Goal: Information Seeking & Learning: Learn about a topic

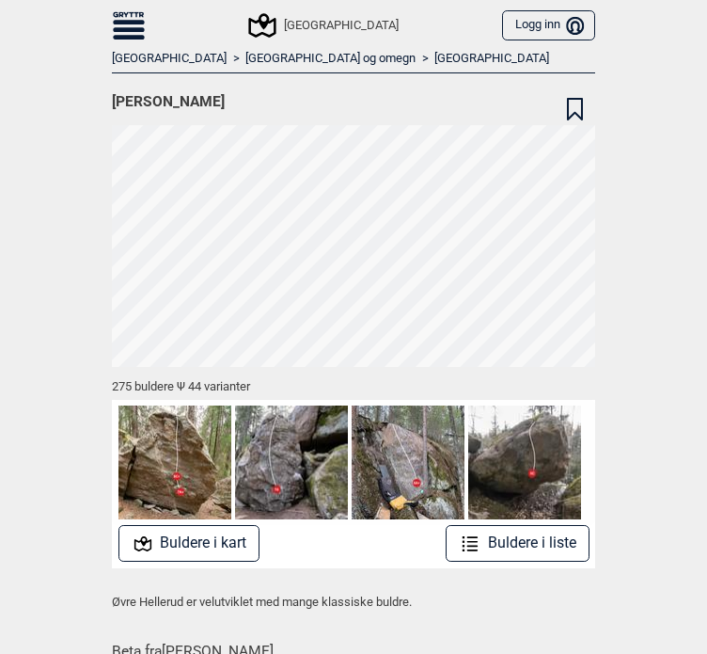
click at [316, 18] on div "[GEOGRAPHIC_DATA]" at bounding box center [324, 25] width 147 height 23
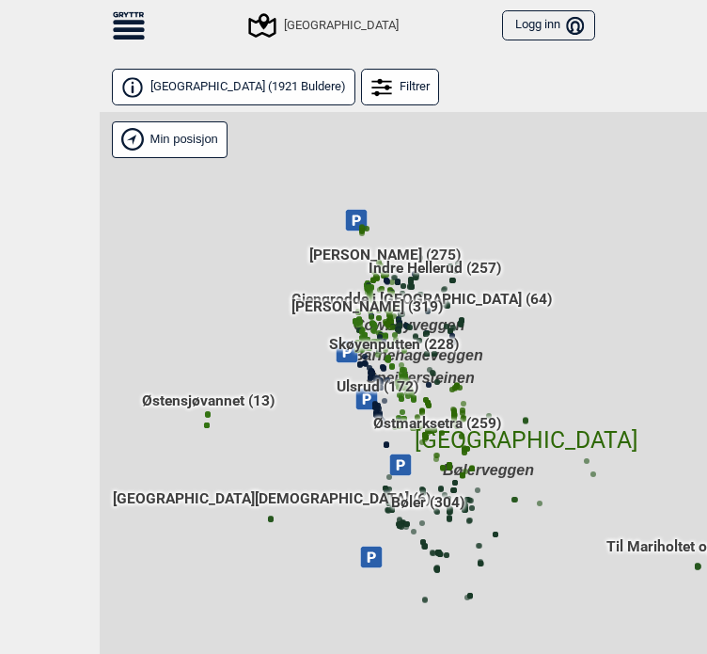
click at [261, 93] on span "Sentrale Østmarka ( 1921 Buldere )" at bounding box center [248, 87] width 196 height 16
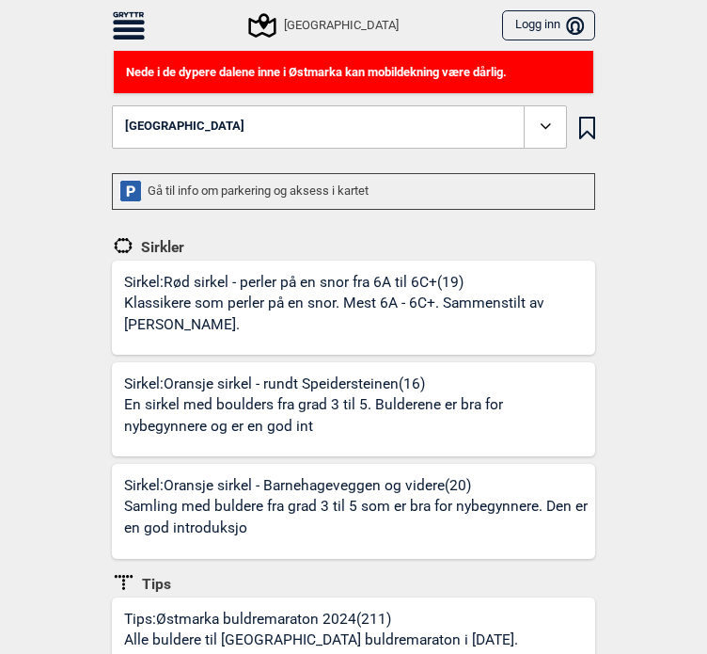
click at [283, 142] on button "[GEOGRAPHIC_DATA]" at bounding box center [339, 126] width 455 height 43
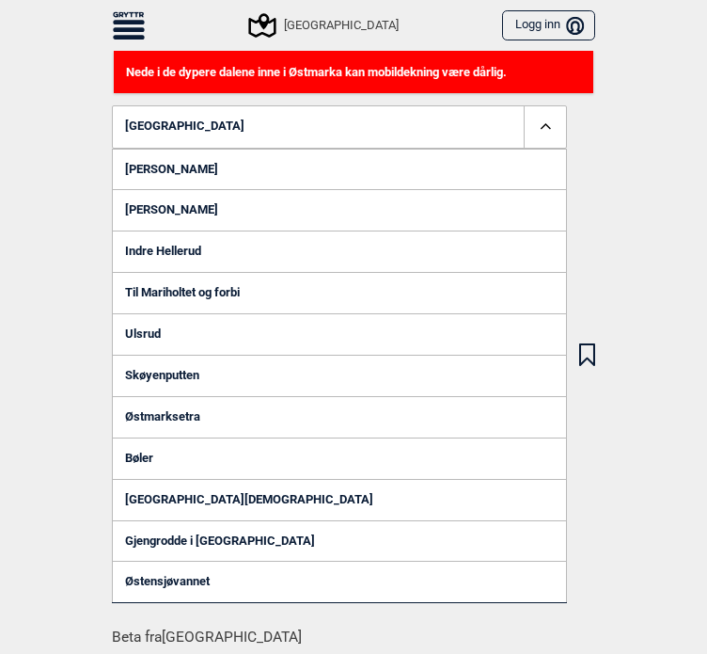
click at [208, 254] on link "Indre Hellerud" at bounding box center [339, 250] width 455 height 41
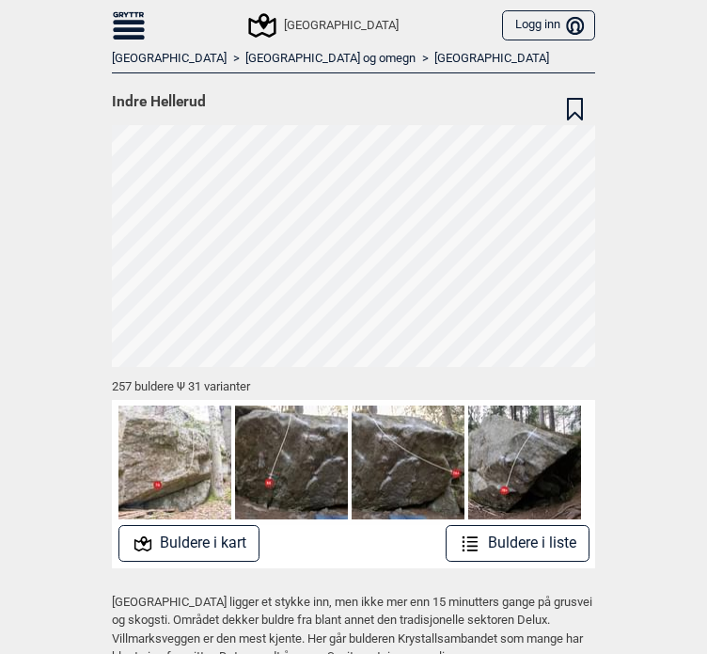
scroll to position [4, 0]
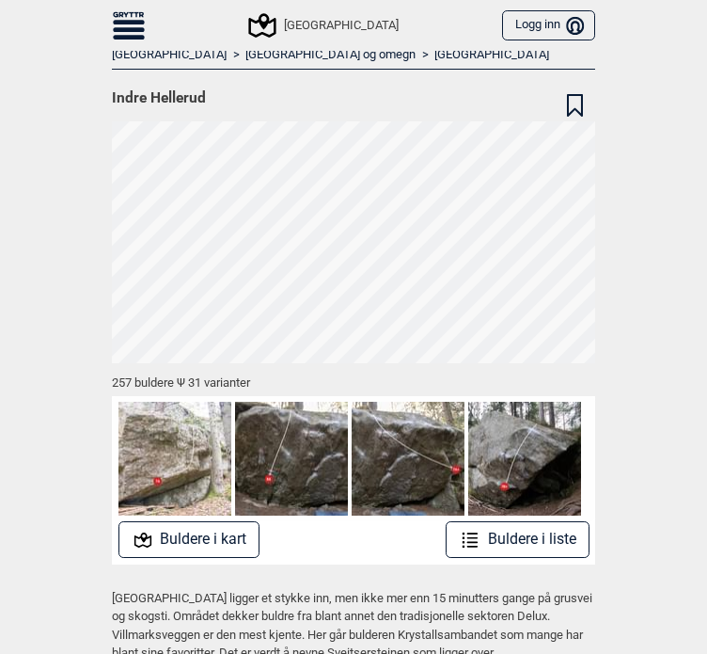
click at [278, 450] on img at bounding box center [291, 458] width 113 height 113
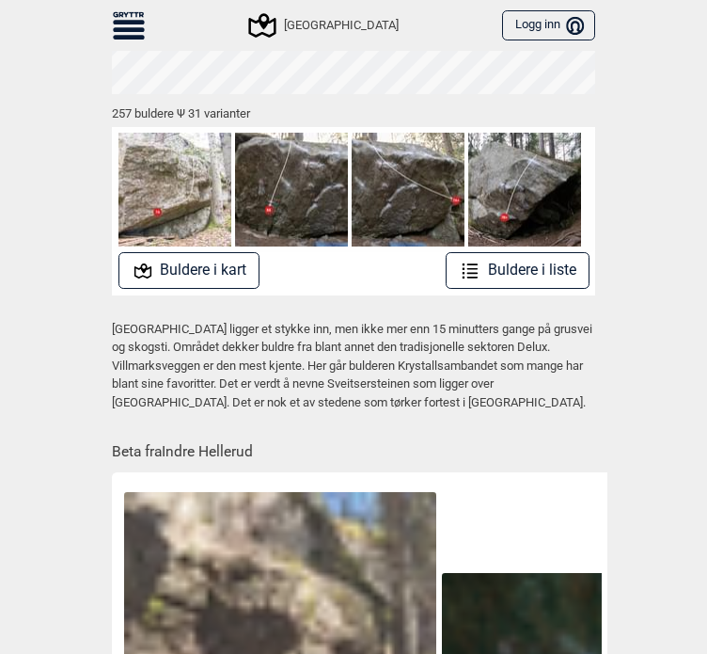
scroll to position [0, 0]
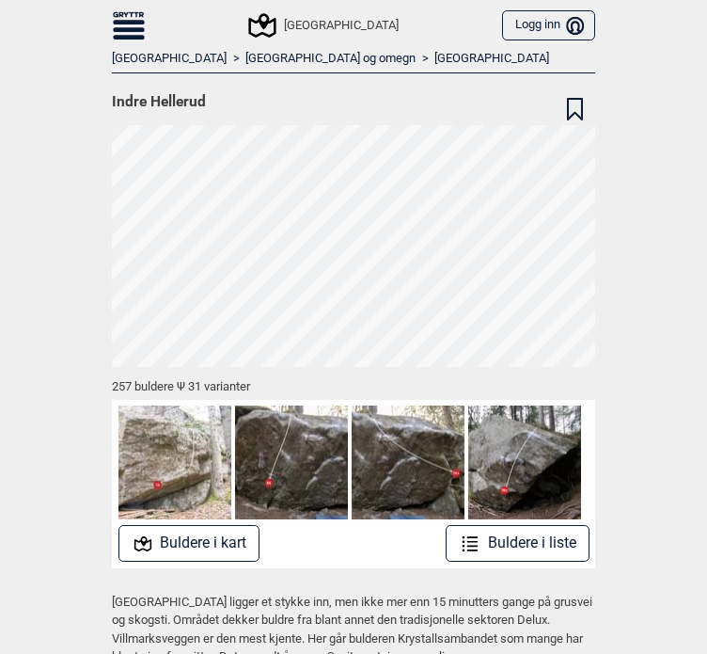
click at [434, 61] on link "[GEOGRAPHIC_DATA]" at bounding box center [491, 59] width 115 height 16
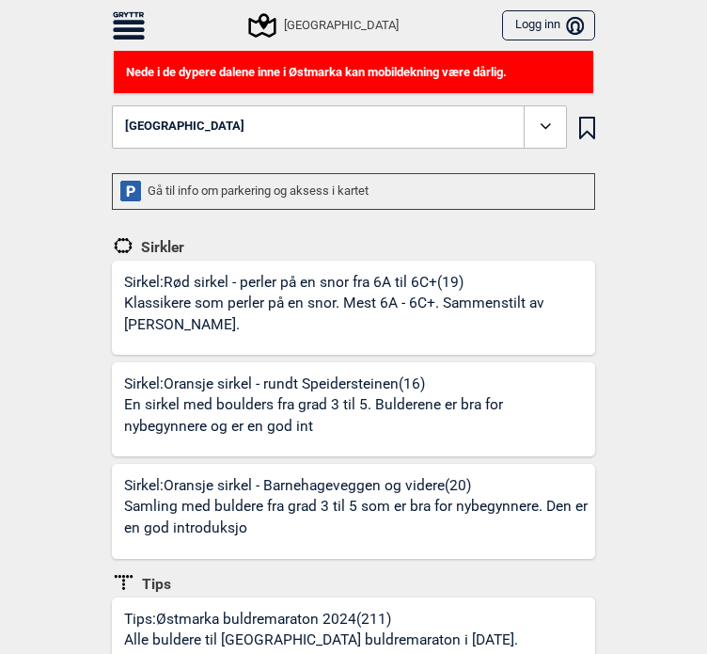
click at [284, 118] on button "[GEOGRAPHIC_DATA]" at bounding box center [339, 126] width 455 height 43
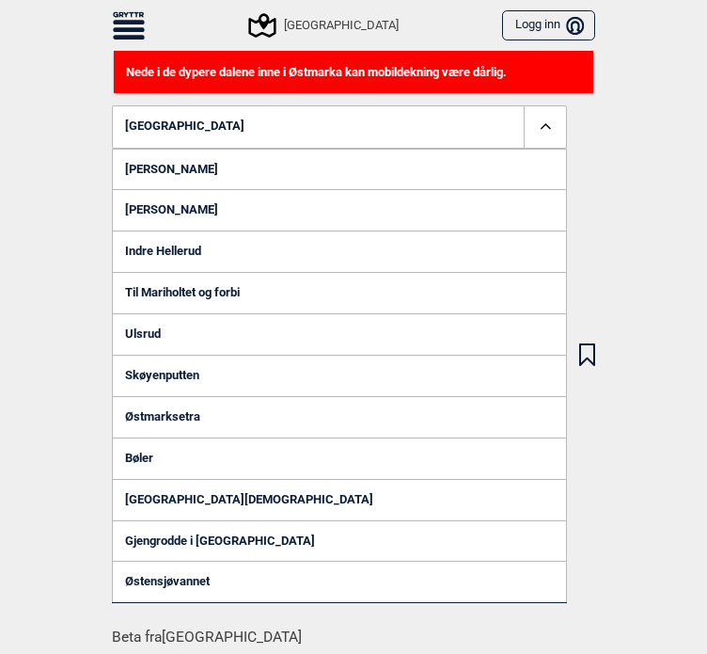
click at [170, 465] on link "Bøler" at bounding box center [339, 457] width 455 height 41
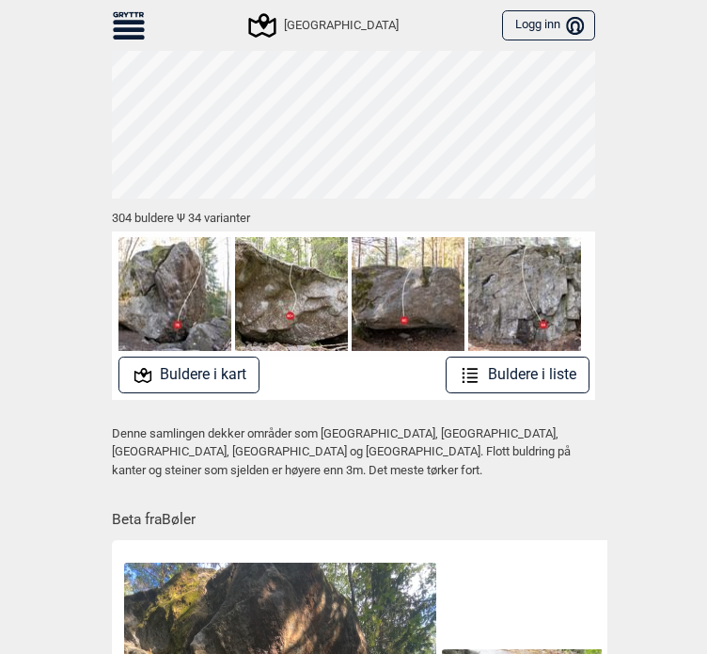
scroll to position [169, 0]
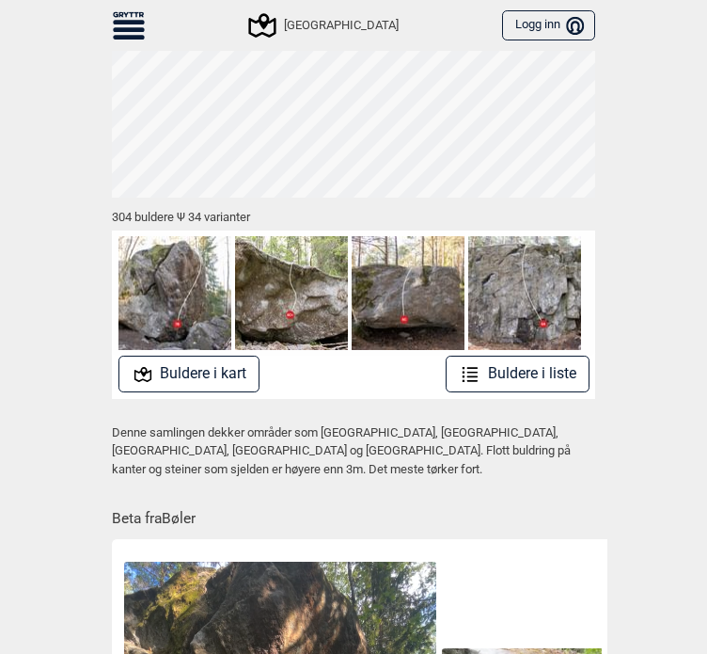
click at [229, 387] on button "Buldere i kart" at bounding box center [189, 373] width 142 height 37
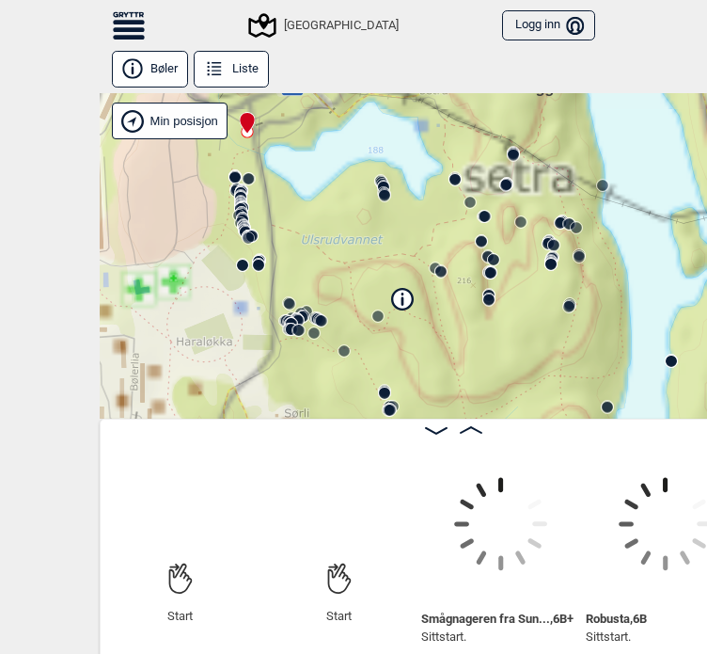
scroll to position [0, 45]
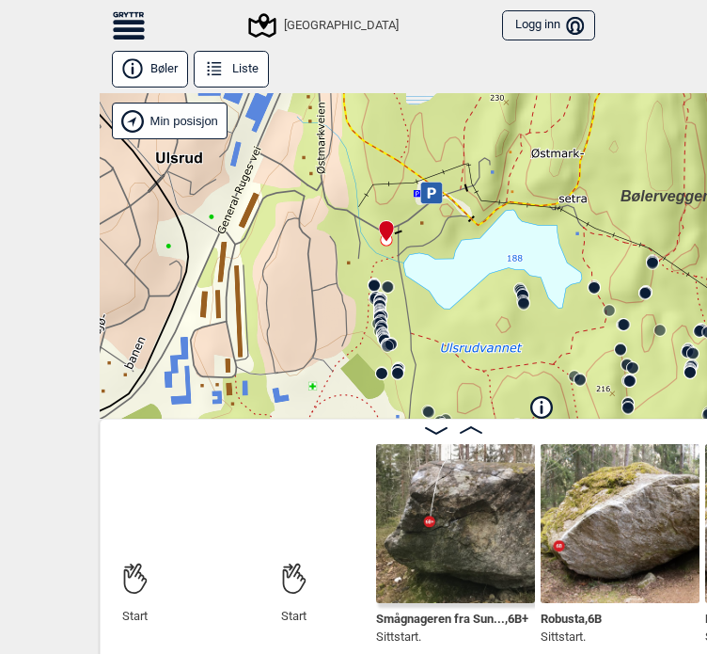
drag, startPoint x: 317, startPoint y: 186, endPoint x: 456, endPoint y: 294, distance: 176.3
click at [456, 294] on div "Speidersteinen Barnehageveggen Cowboyveggen Bølerveggen Sentrale Østmarka" at bounding box center [453, 255] width 707 height 325
click at [432, 195] on icon at bounding box center [431, 192] width 22 height 22
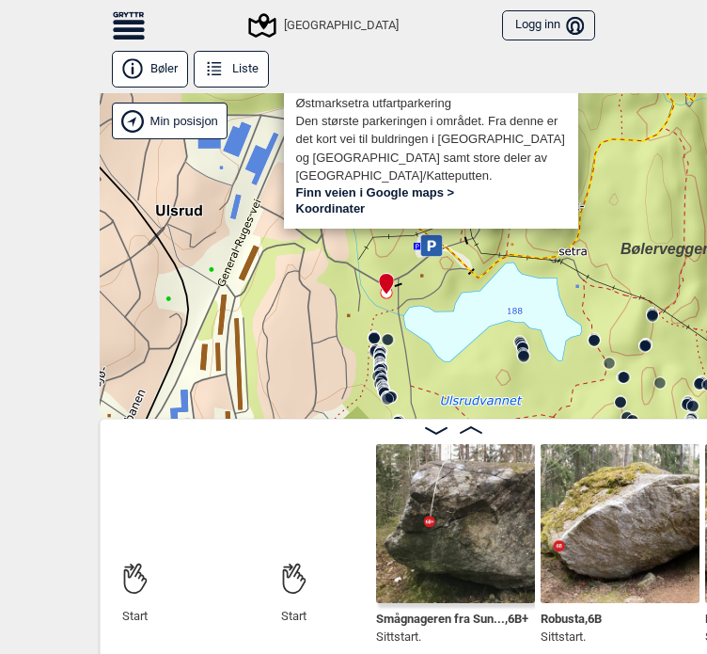
click at [448, 293] on div "Speidersteinen Barnehageveggen Cowboyveggen Bølerveggen Sentrale Østmarka" at bounding box center [453, 255] width 707 height 325
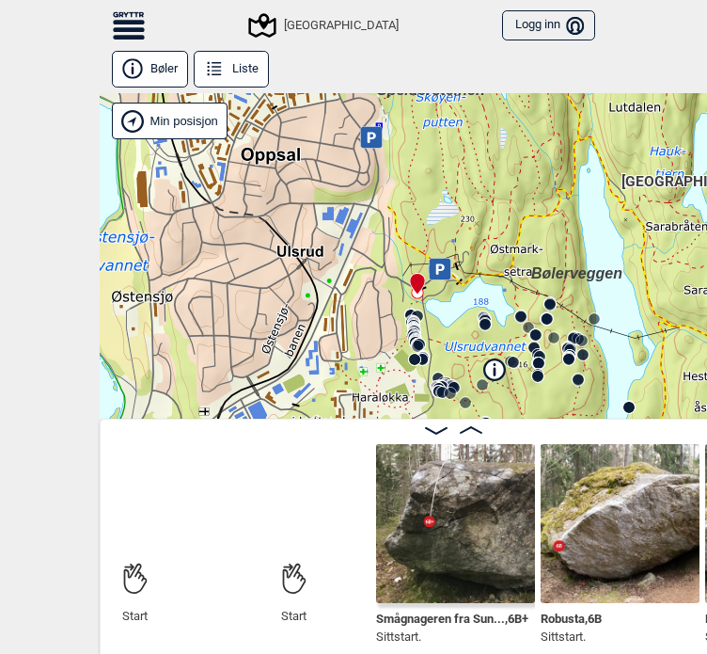
scroll to position [9, 0]
click at [463, 501] on img at bounding box center [455, 523] width 159 height 159
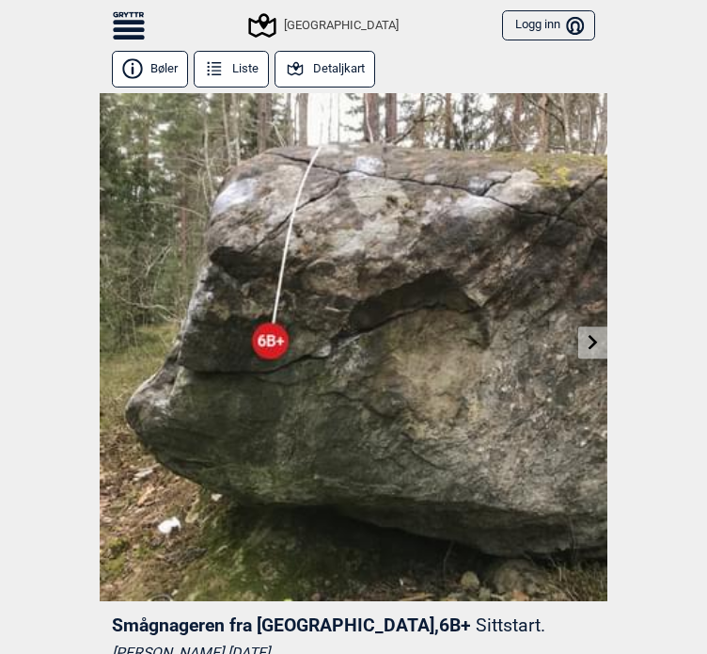
click at [595, 346] on icon at bounding box center [593, 341] width 15 height 15
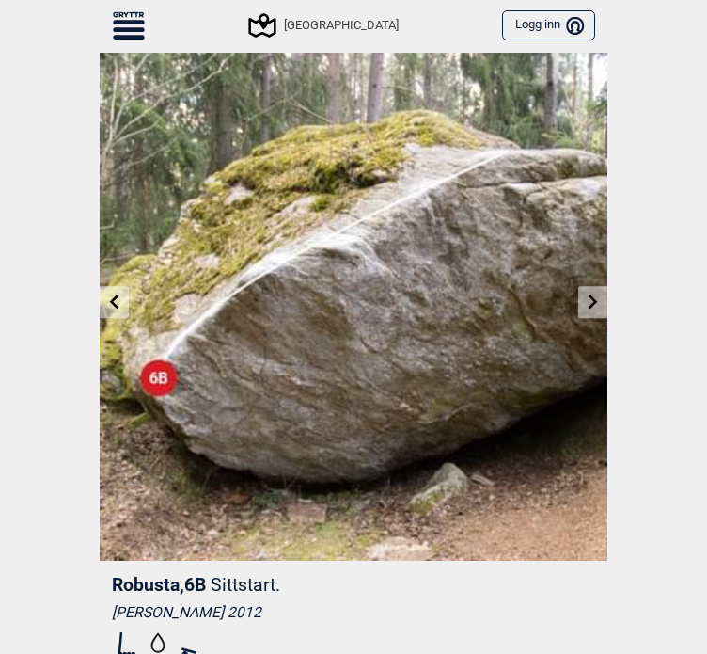
scroll to position [4, 0]
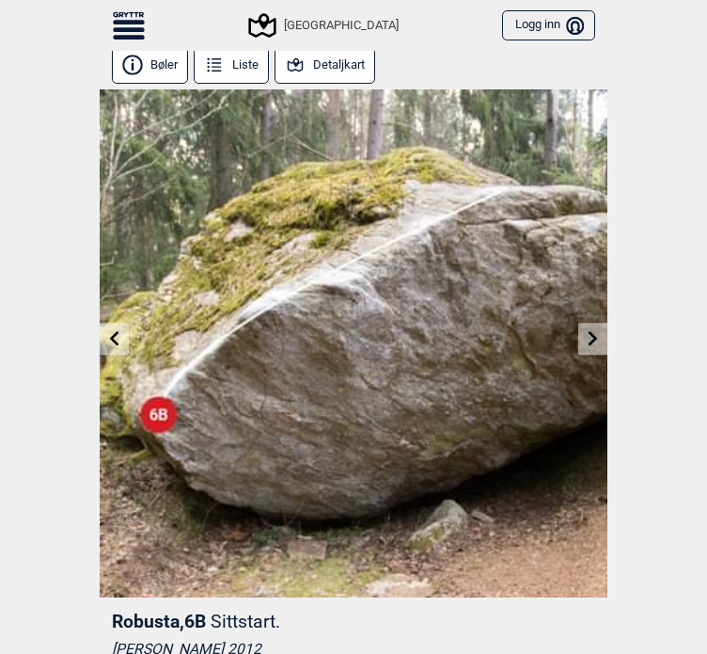
click at [592, 340] on icon at bounding box center [593, 337] width 9 height 15
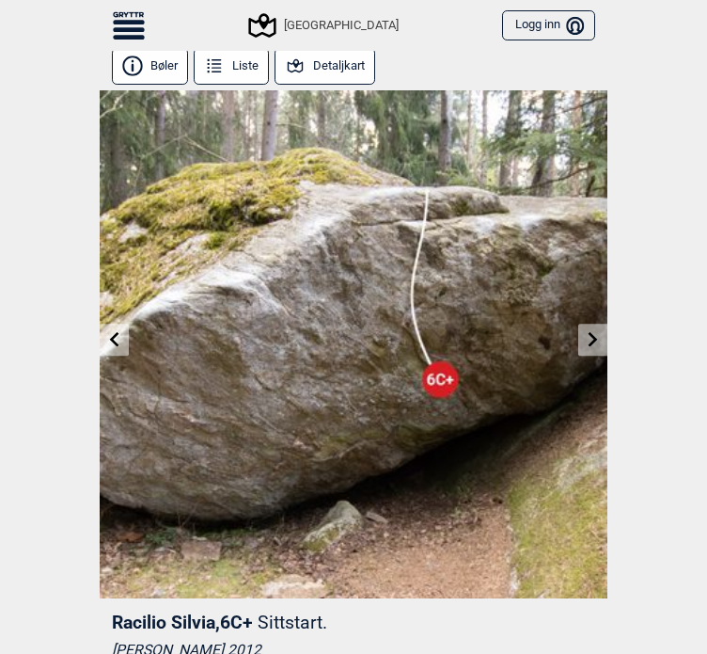
scroll to position [11, 0]
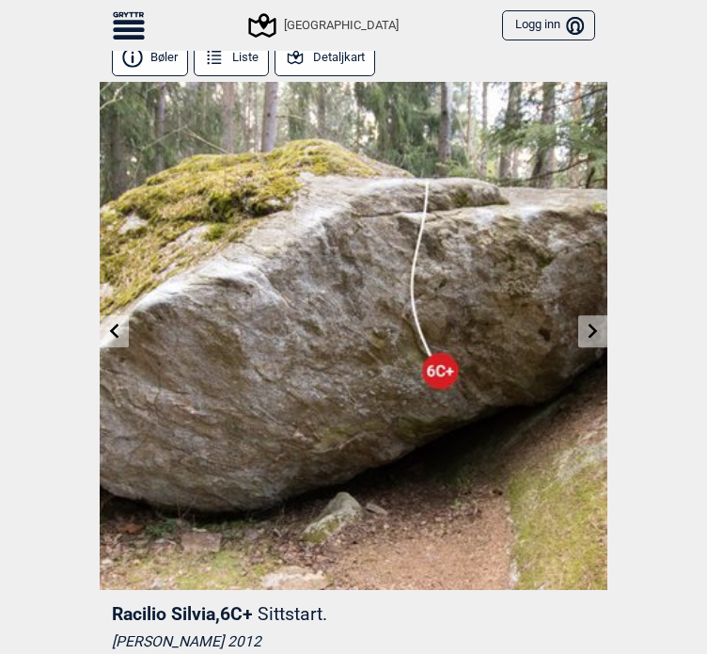
click at [592, 340] on link at bounding box center [592, 331] width 29 height 31
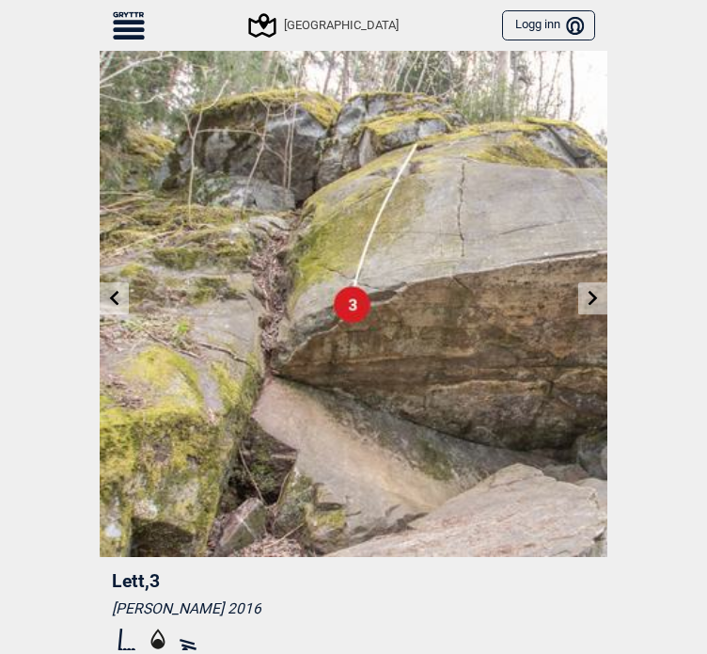
scroll to position [45, 0]
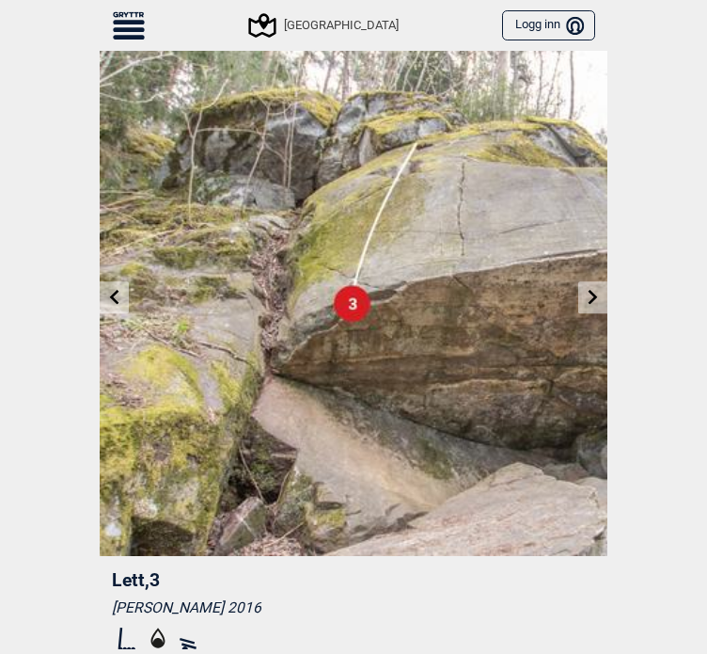
click at [586, 289] on icon at bounding box center [593, 296] width 15 height 15
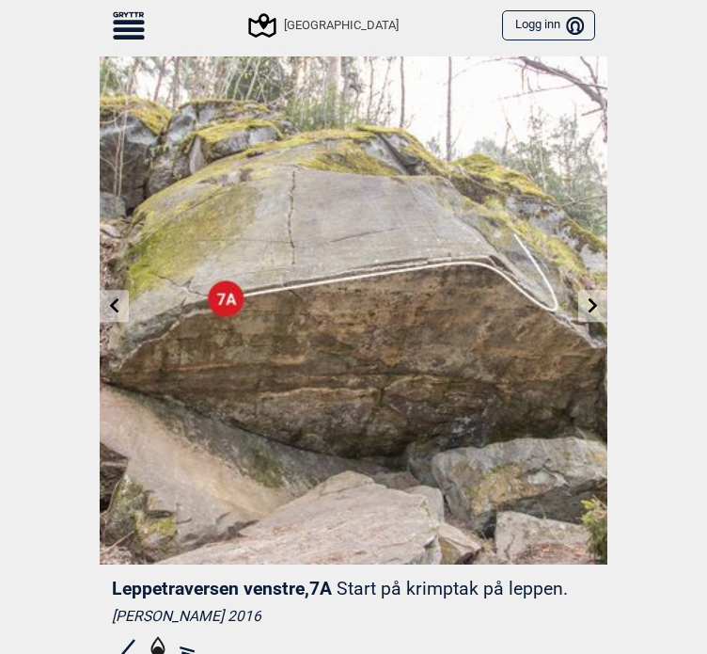
scroll to position [10, 0]
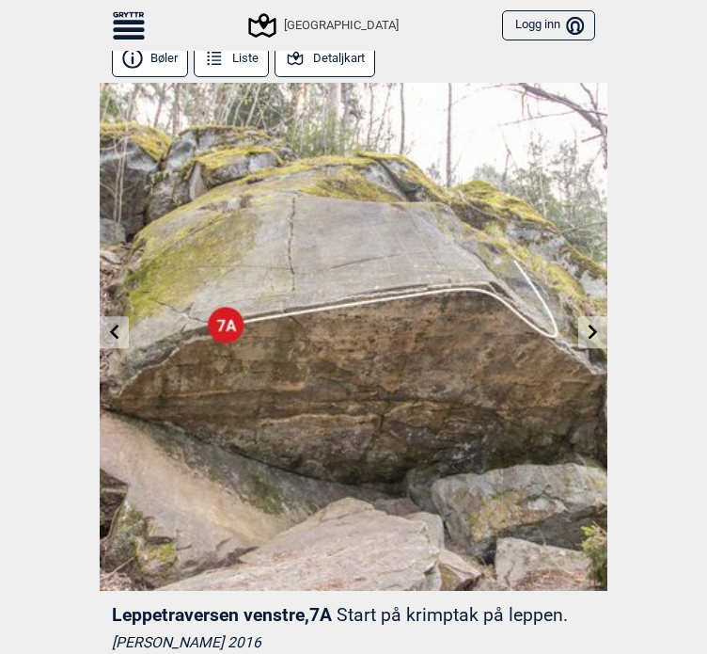
click at [591, 328] on icon at bounding box center [593, 330] width 15 height 15
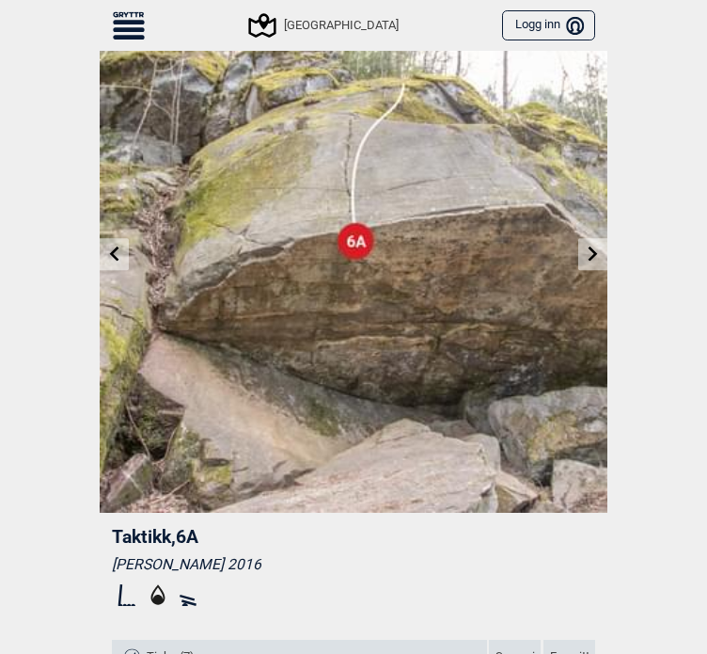
scroll to position [87, 0]
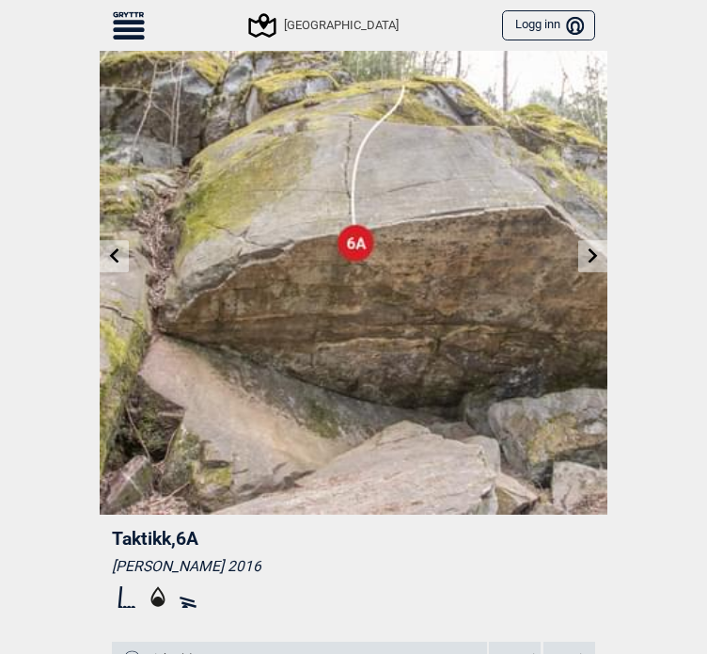
click at [592, 255] on icon at bounding box center [593, 254] width 15 height 15
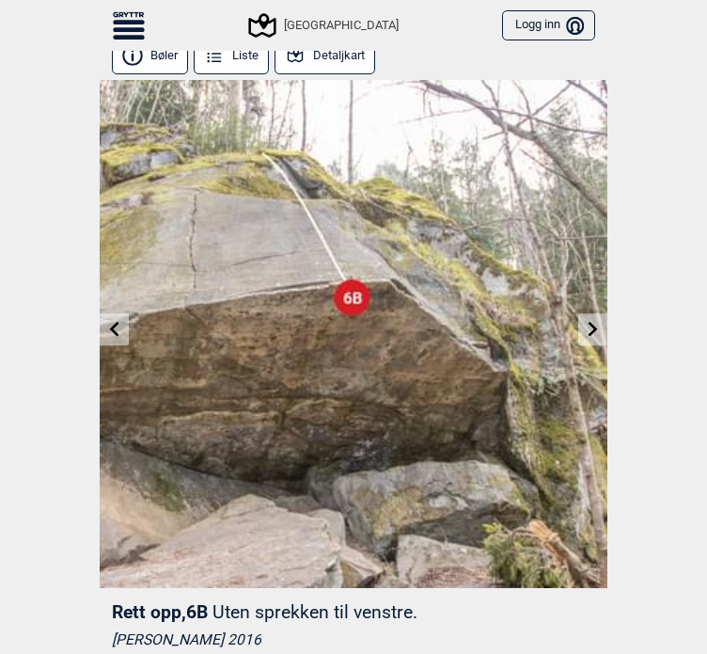
scroll to position [14, 0]
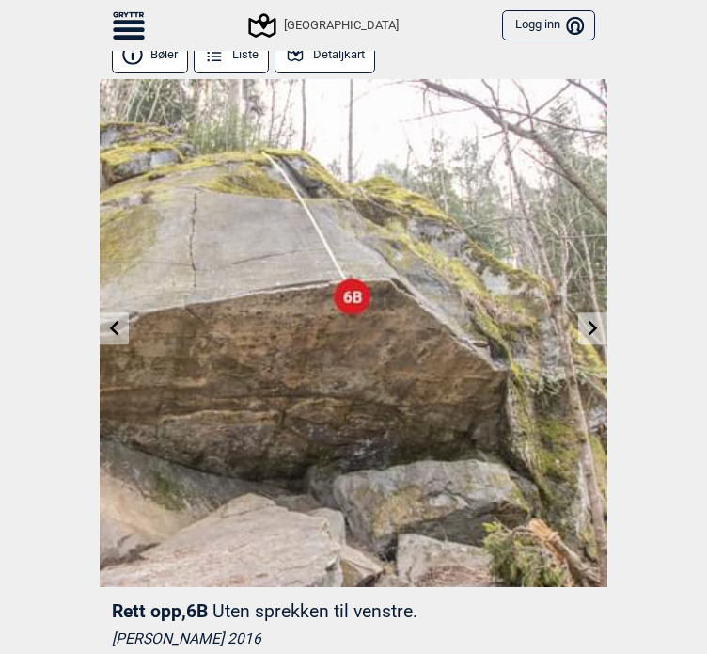
click at [582, 334] on link at bounding box center [592, 328] width 29 height 31
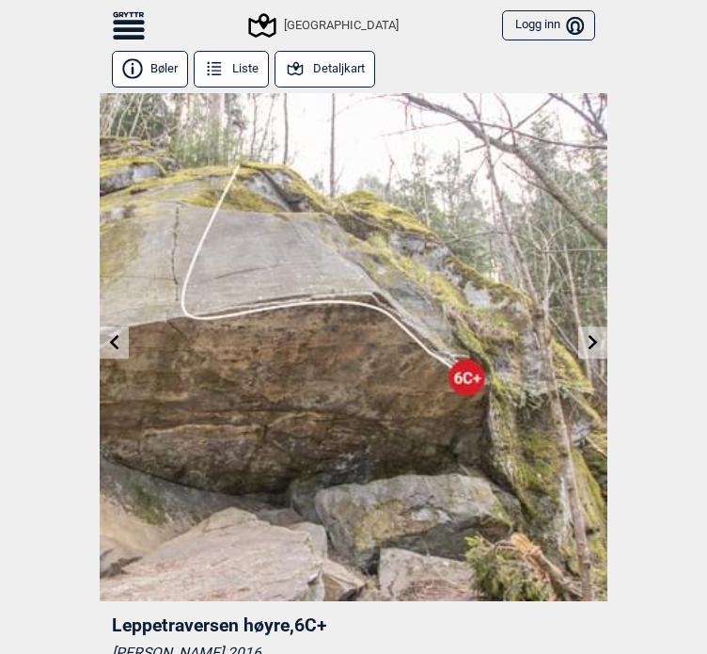
click at [582, 334] on link at bounding box center [592, 342] width 29 height 31
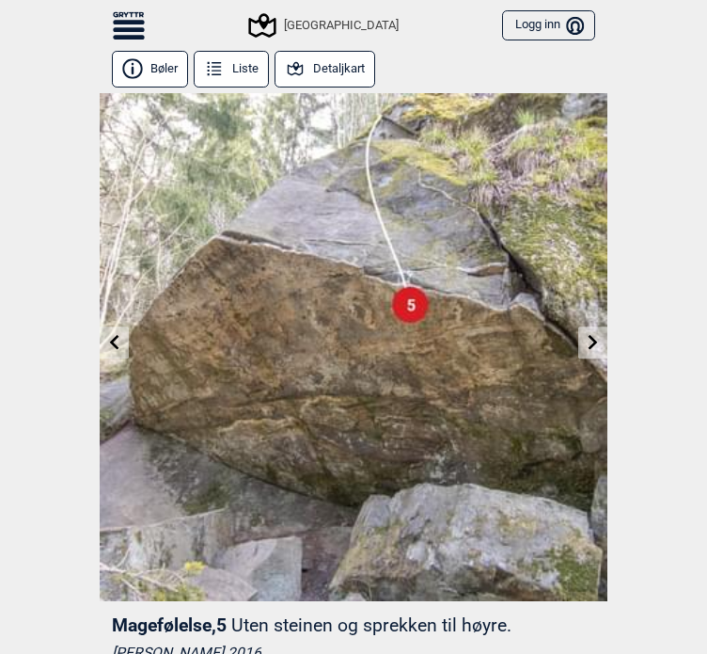
click at [592, 349] on icon at bounding box center [593, 341] width 15 height 15
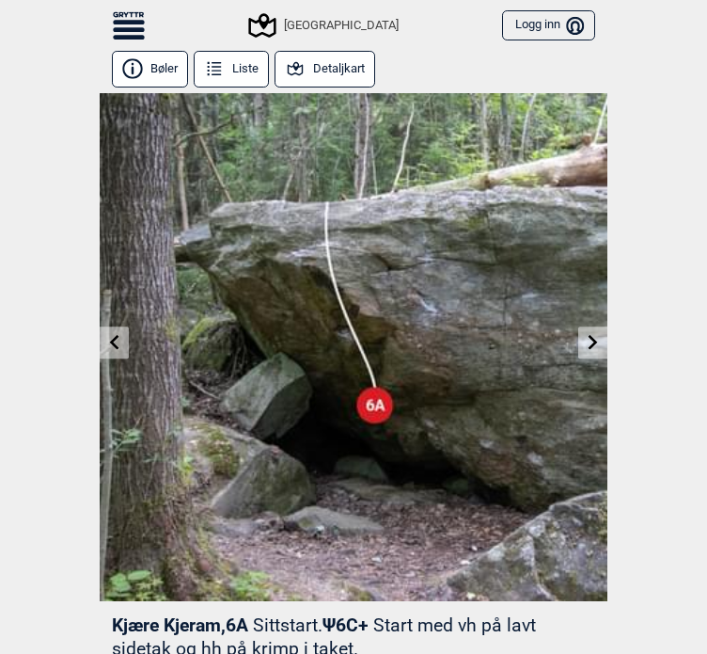
click at [162, 60] on button "Bøler" at bounding box center [150, 69] width 76 height 37
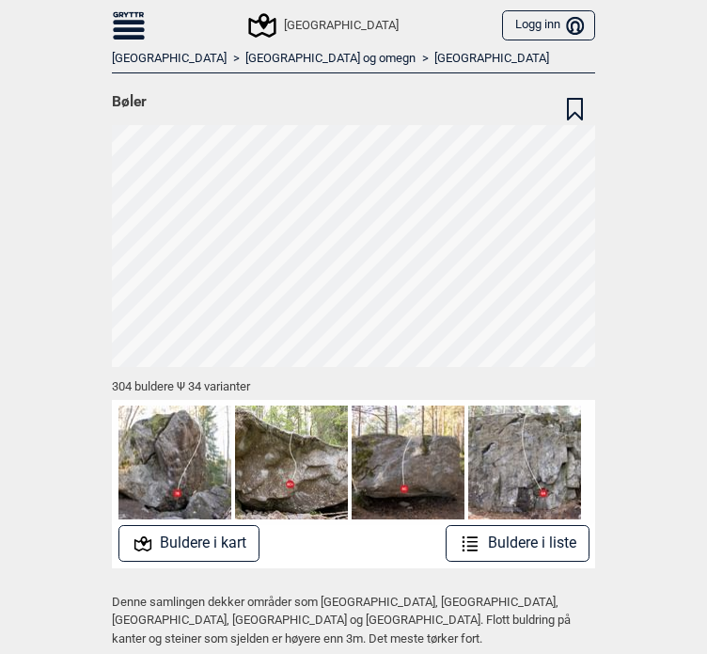
click at [517, 550] on button "Buldere i liste" at bounding box center [518, 543] width 144 height 37
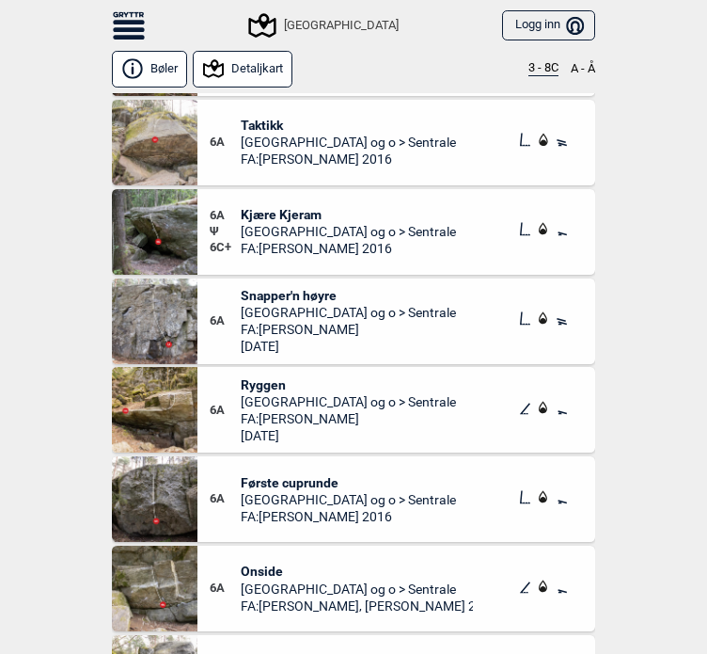
scroll to position [11781, 0]
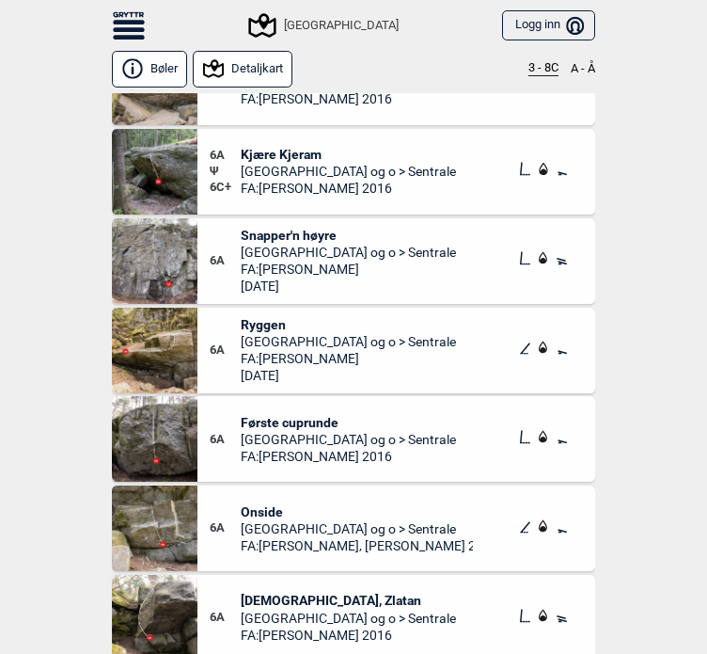
click at [323, 421] on span "Første cuprunde" at bounding box center [348, 422] width 215 height 17
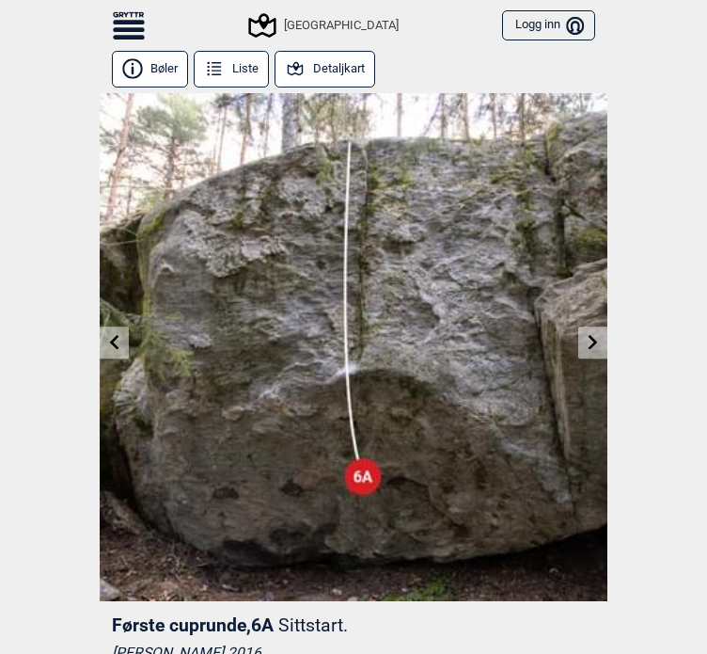
scroll to position [484, 0]
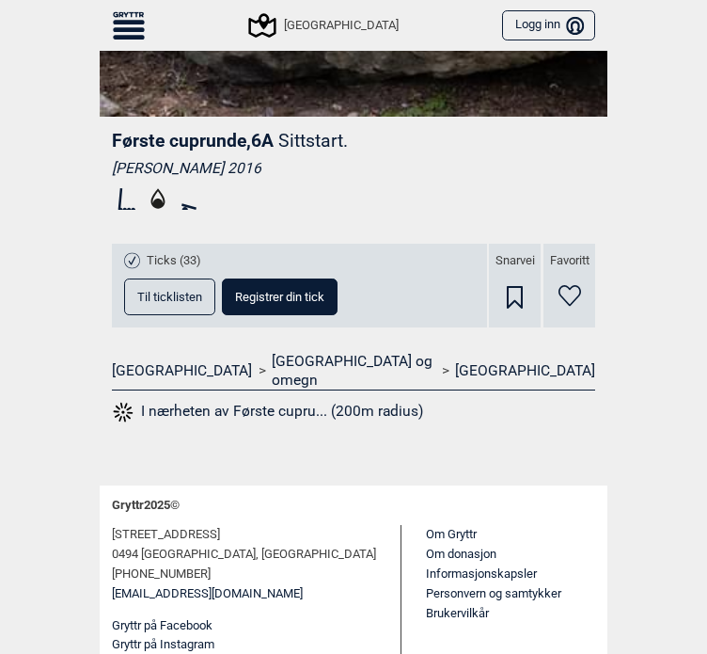
click at [196, 303] on button "Til ticklisten" at bounding box center [169, 296] width 91 height 37
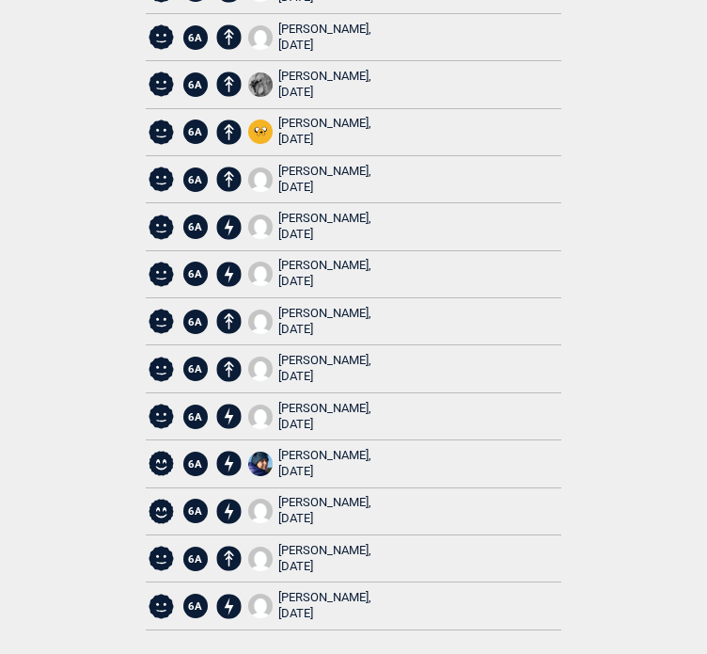
scroll to position [0, 0]
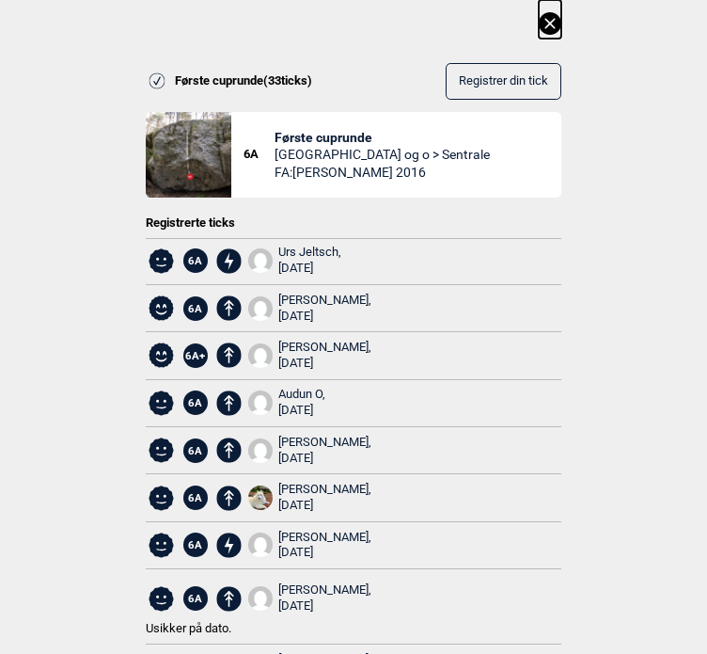
click at [552, 22] on icon at bounding box center [549, 23] width 10 height 10
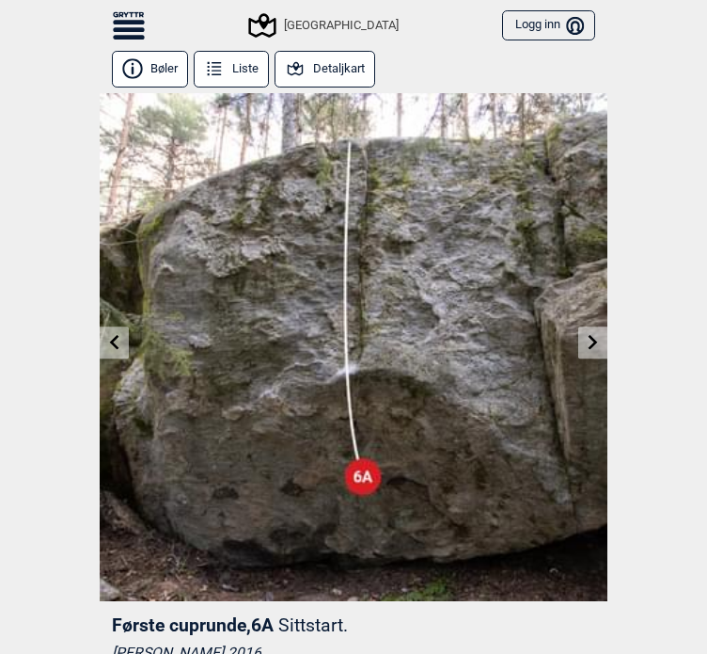
click at [585, 350] on link at bounding box center [592, 342] width 29 height 31
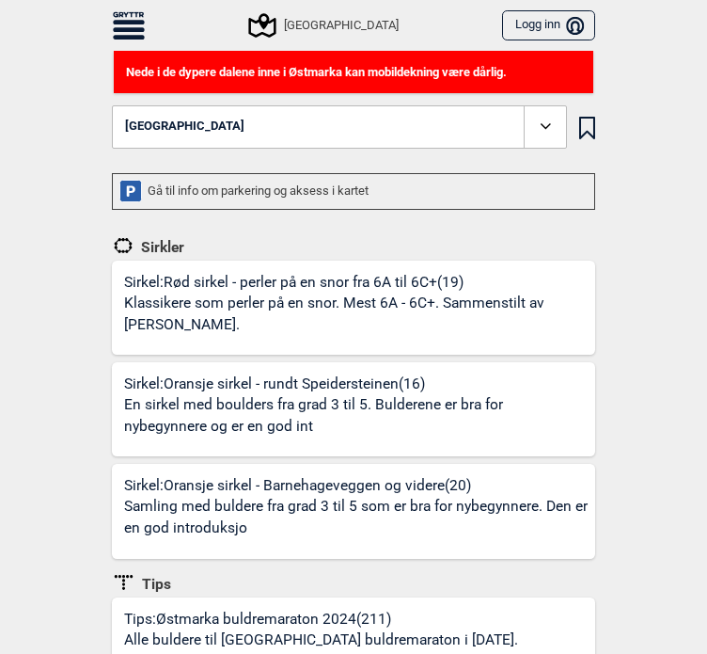
click at [141, 39] on icon at bounding box center [129, 37] width 32 height 5
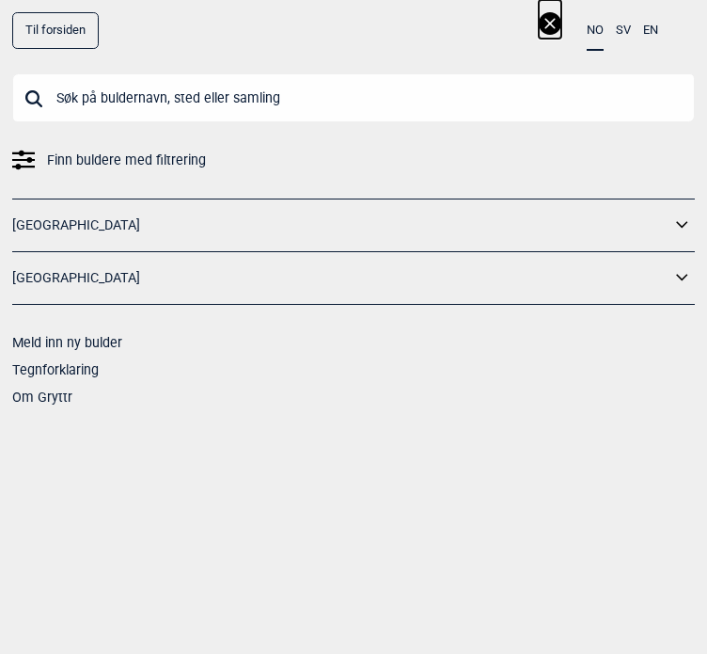
click at [109, 229] on link "[GEOGRAPHIC_DATA]" at bounding box center [341, 225] width 658 height 27
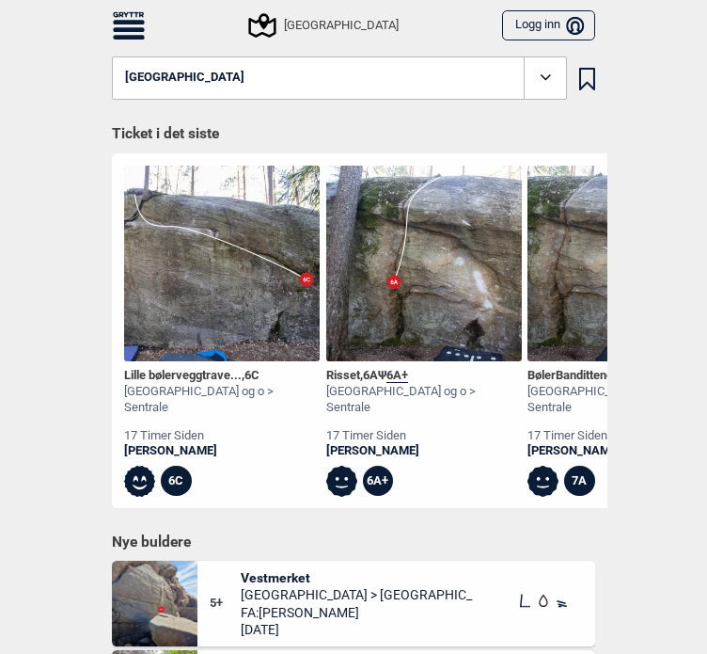
click at [132, 25] on icon at bounding box center [129, 24] width 32 height 27
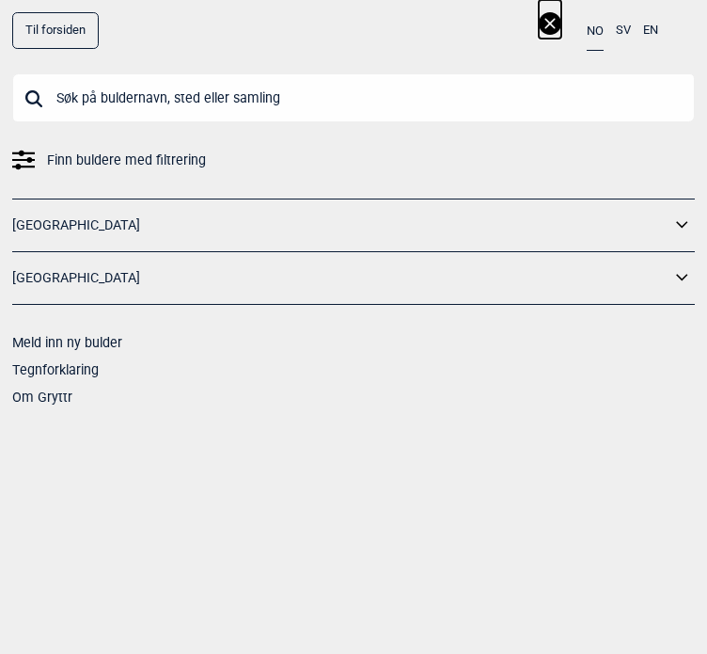
click at [83, 229] on link "[GEOGRAPHIC_DATA]" at bounding box center [341, 225] width 658 height 27
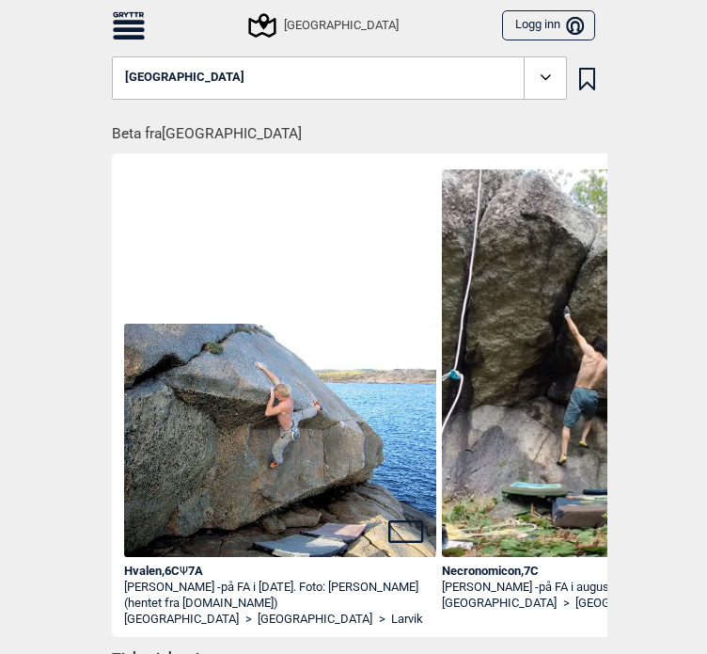
click at [156, 87] on button "[GEOGRAPHIC_DATA]" at bounding box center [339, 77] width 455 height 43
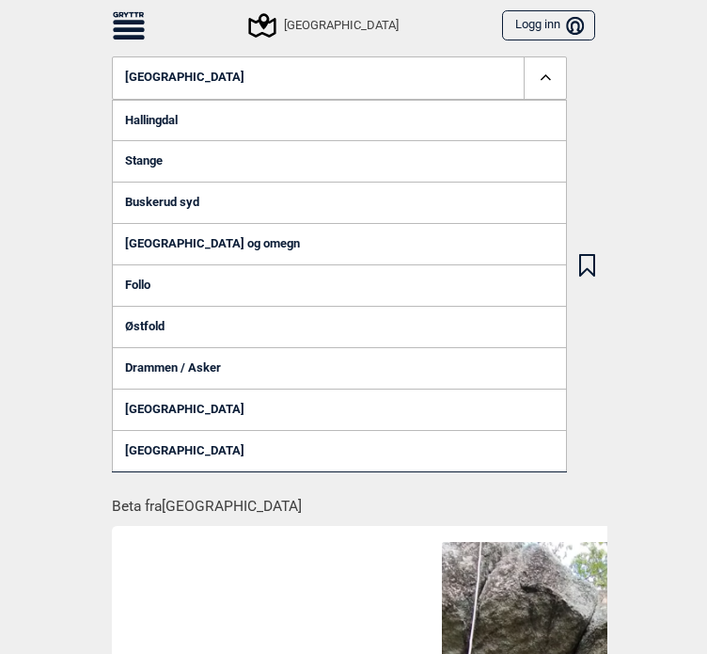
click at [159, 165] on link "Stange" at bounding box center [339, 160] width 455 height 41
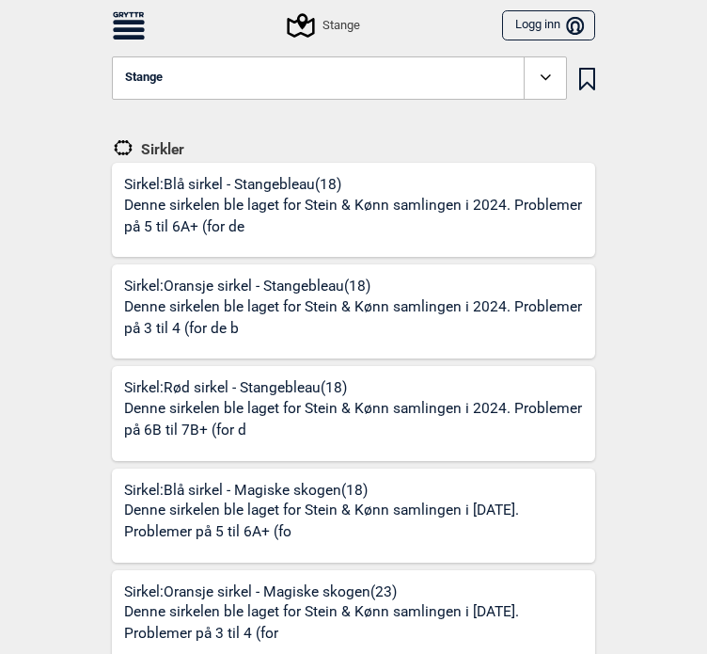
scroll to position [11, 0]
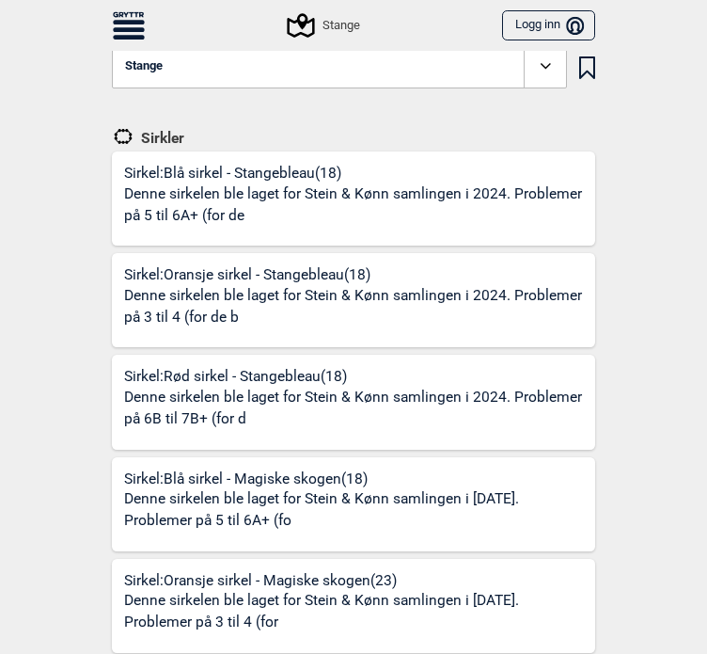
click at [334, 67] on button "Stange" at bounding box center [339, 66] width 455 height 43
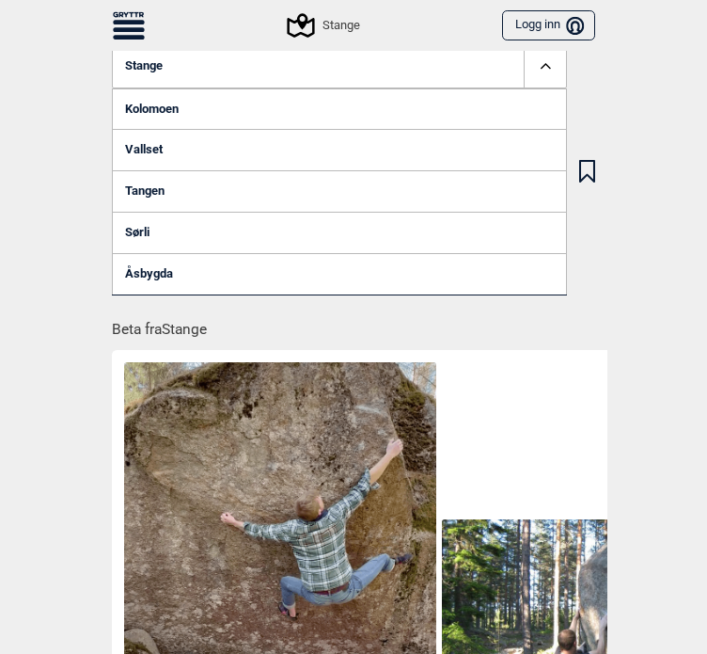
click at [174, 64] on button "Stange" at bounding box center [339, 66] width 455 height 43
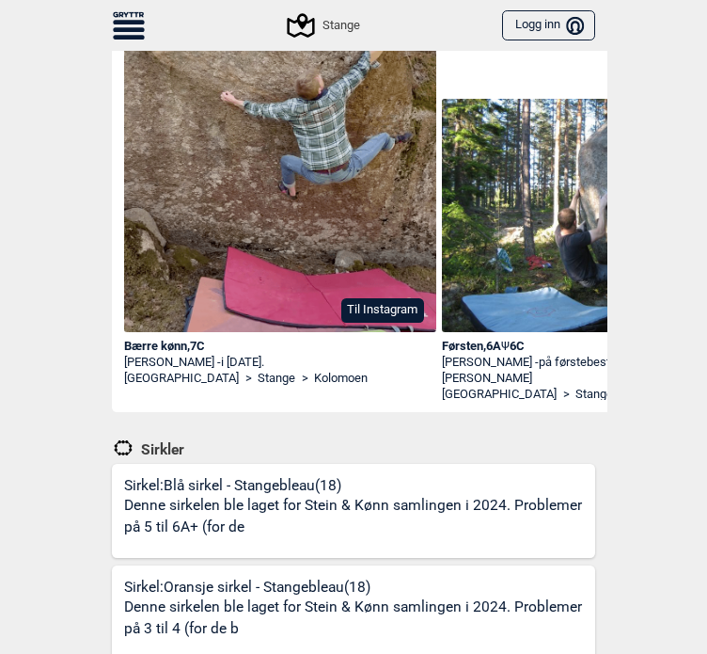
scroll to position [0, 0]
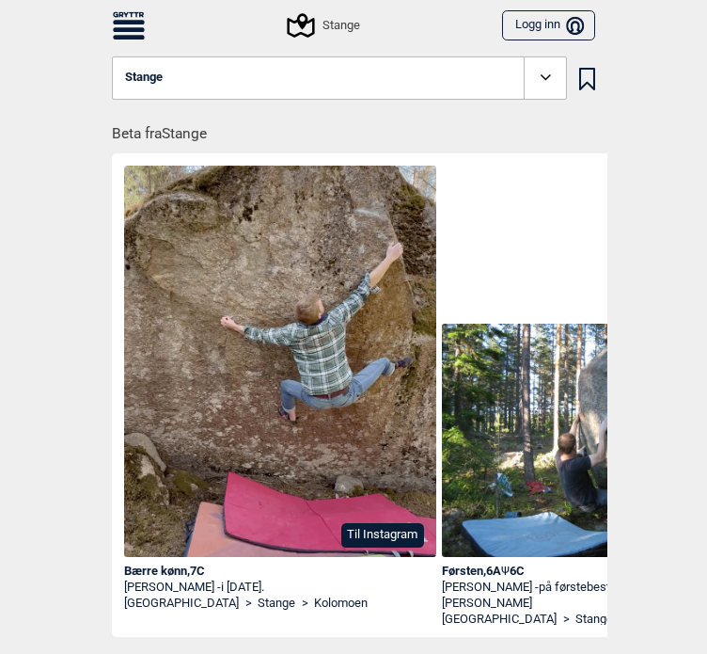
click at [549, 83] on icon at bounding box center [546, 78] width 22 height 22
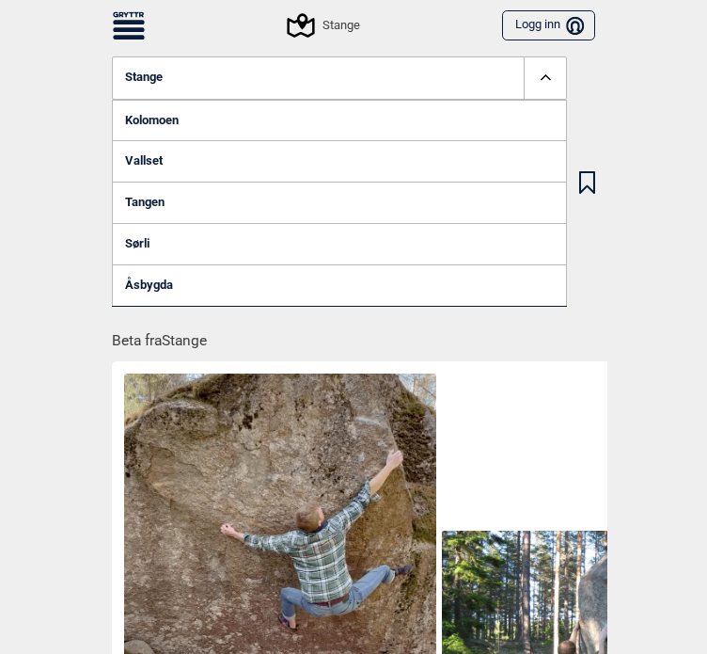
click at [502, 108] on link "Kolomoen" at bounding box center [339, 120] width 455 height 41
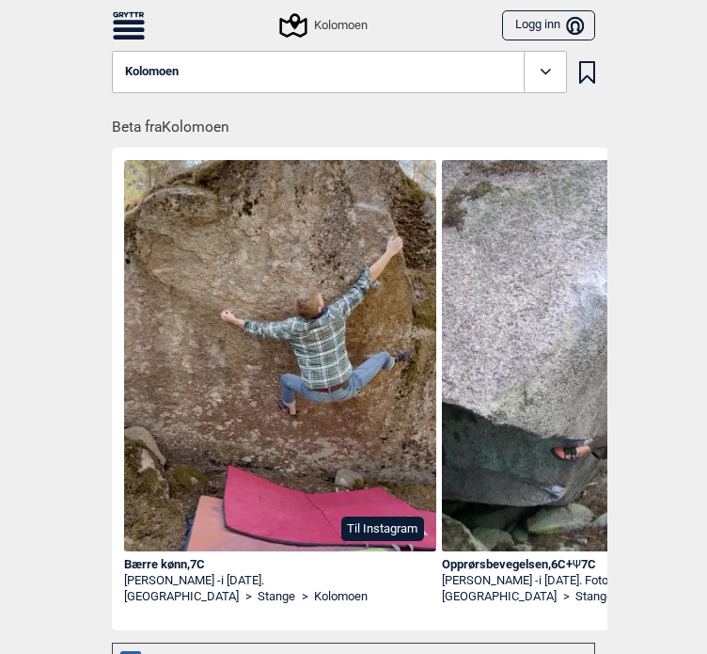
click at [418, 67] on button "Kolomoen" at bounding box center [339, 72] width 455 height 43
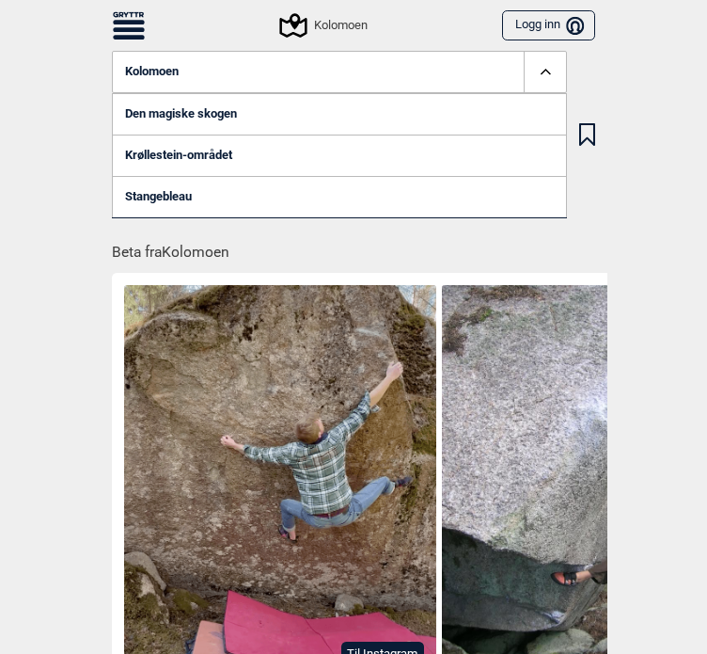
click at [341, 116] on link "Den magiske skogen" at bounding box center [339, 113] width 455 height 41
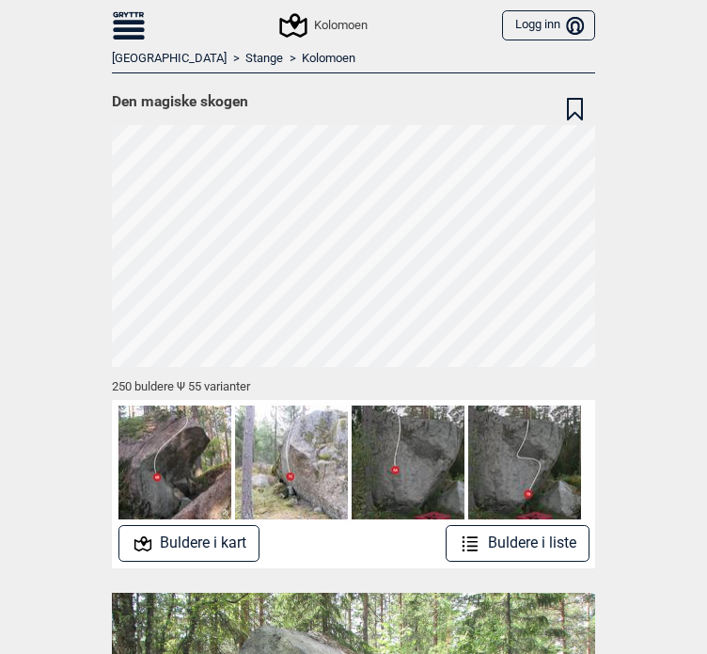
click at [245, 60] on link "Stange" at bounding box center [264, 59] width 38 height 16
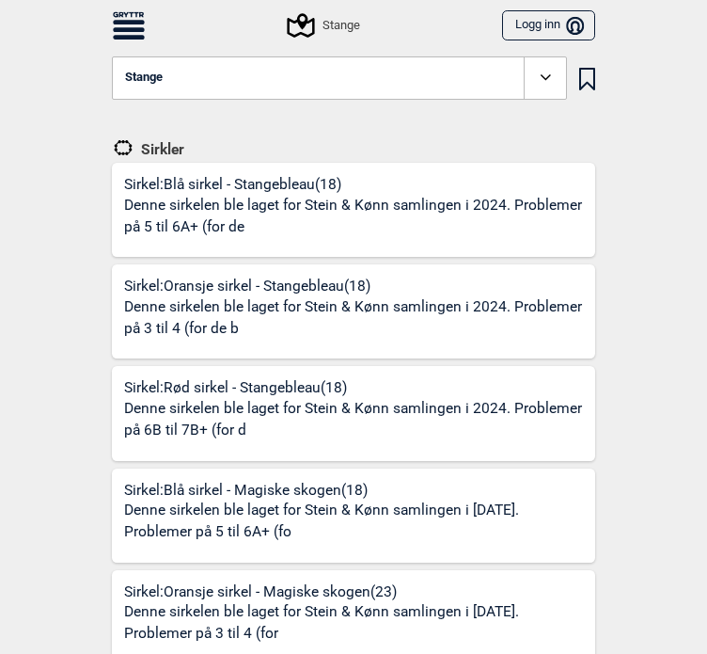
click at [197, 79] on button "Stange" at bounding box center [339, 77] width 455 height 43
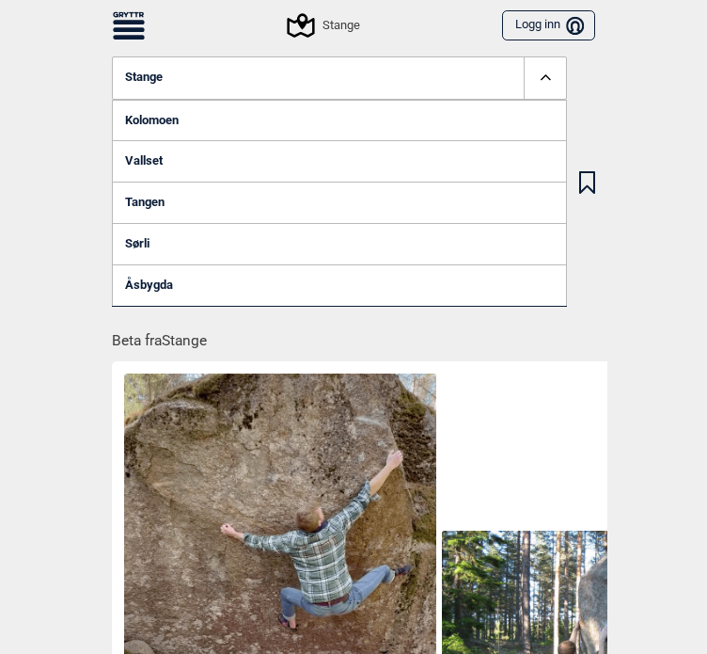
click at [161, 172] on link "Vallset" at bounding box center [339, 160] width 455 height 41
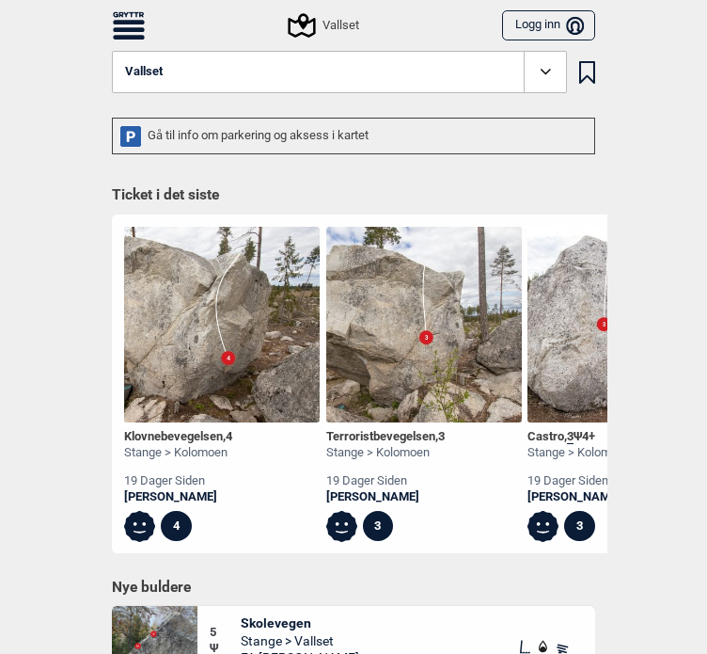
click at [218, 67] on button "Vallset" at bounding box center [339, 72] width 455 height 43
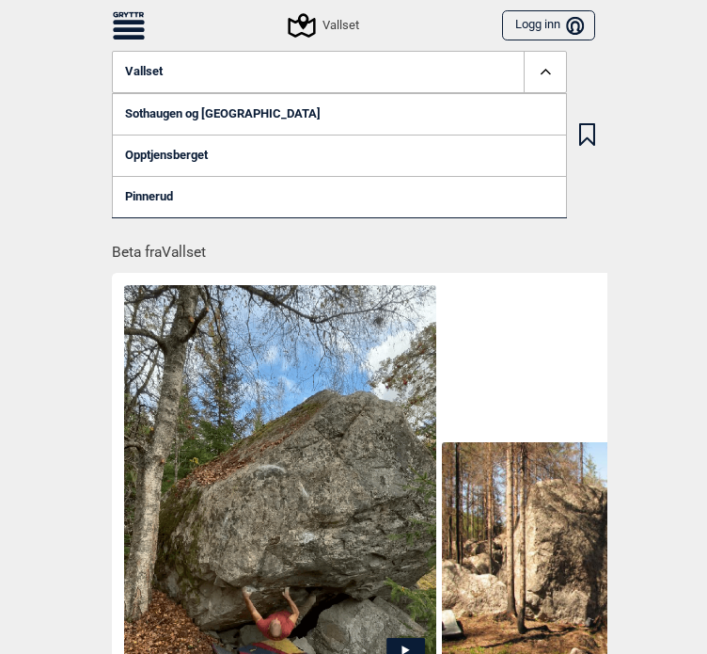
click at [207, 111] on link "Sothaugen og Vallset Hill" at bounding box center [339, 113] width 455 height 41
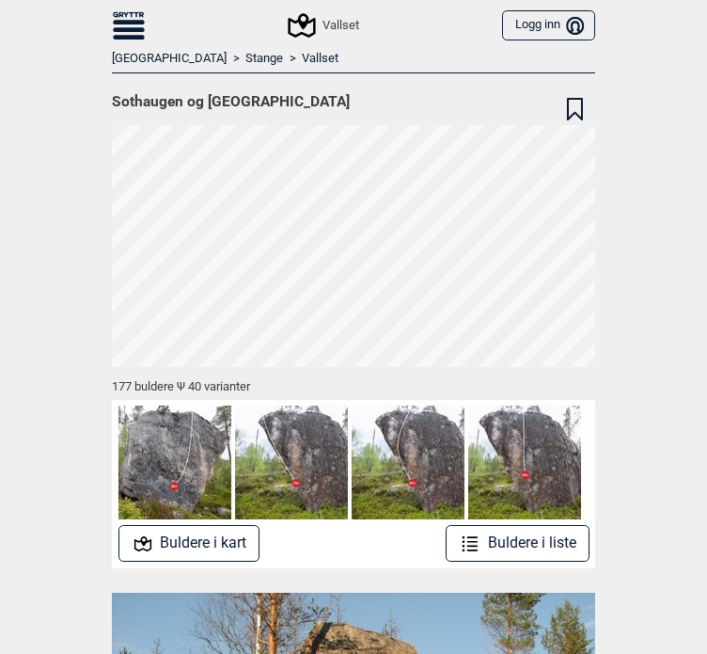
click at [170, 472] on img at bounding box center [174, 461] width 113 height 113
click at [180, 553] on button "Buldere i kart" at bounding box center [189, 543] width 142 height 37
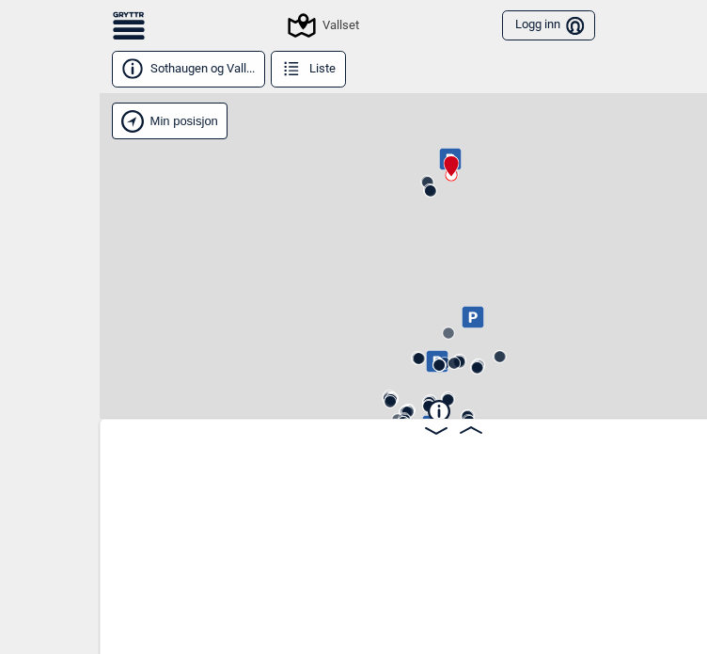
scroll to position [0, 48]
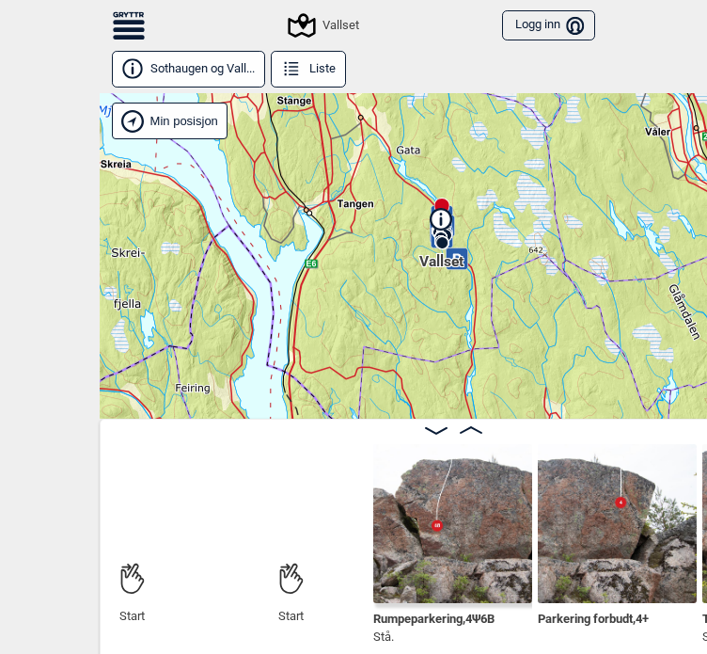
drag, startPoint x: 515, startPoint y: 317, endPoint x: 475, endPoint y: 281, distance: 54.0
click at [475, 281] on div "Vallset" at bounding box center [453, 255] width 707 height 325
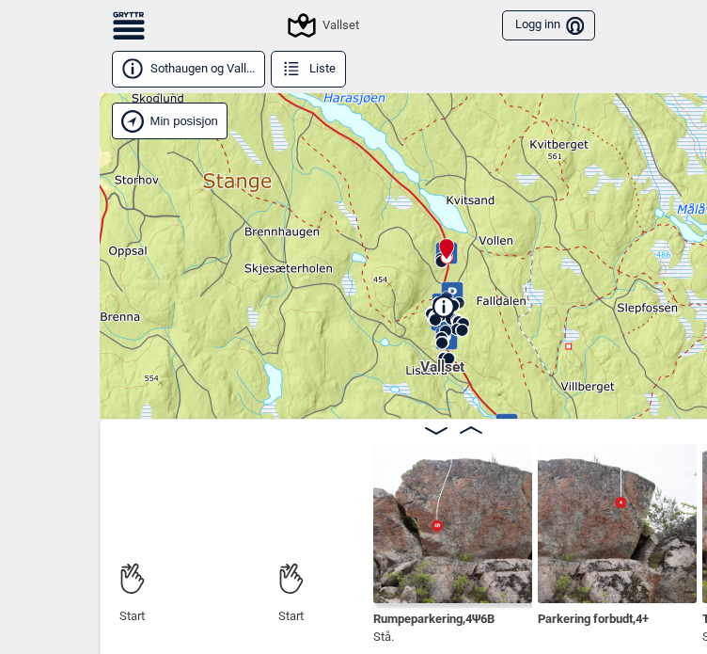
click at [441, 519] on img at bounding box center [452, 523] width 159 height 159
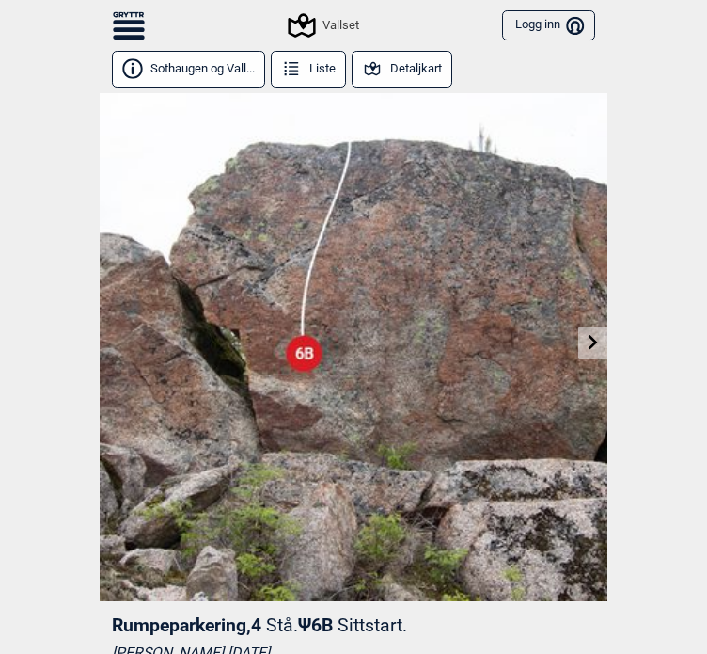
click at [588, 330] on link at bounding box center [592, 342] width 29 height 31
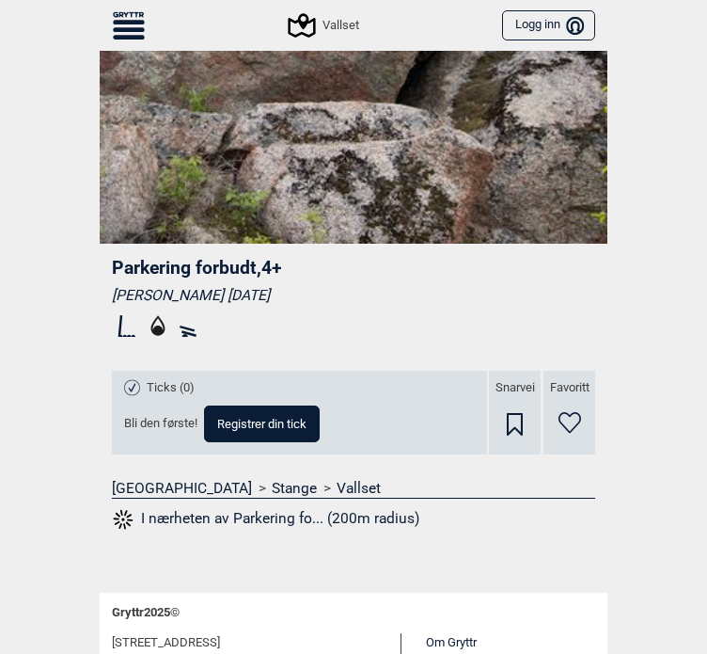
scroll to position [90, 0]
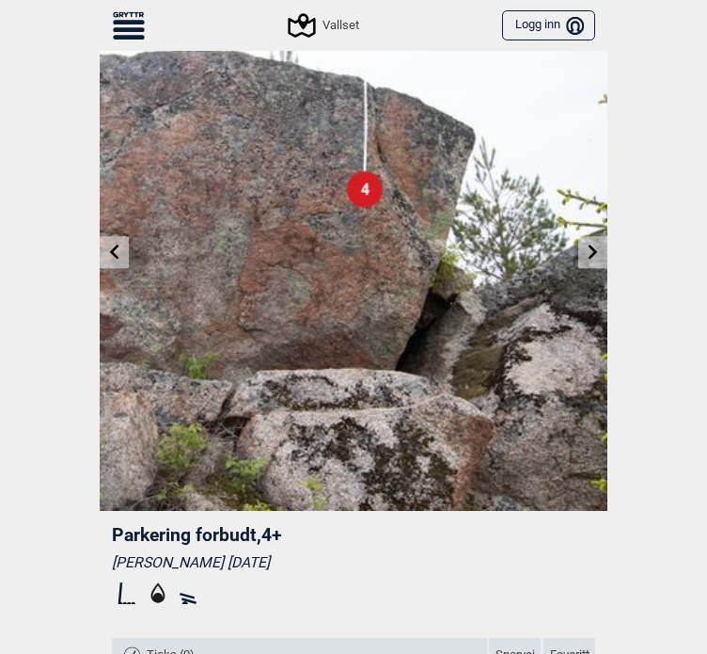
click at [591, 258] on icon at bounding box center [593, 251] width 9 height 15
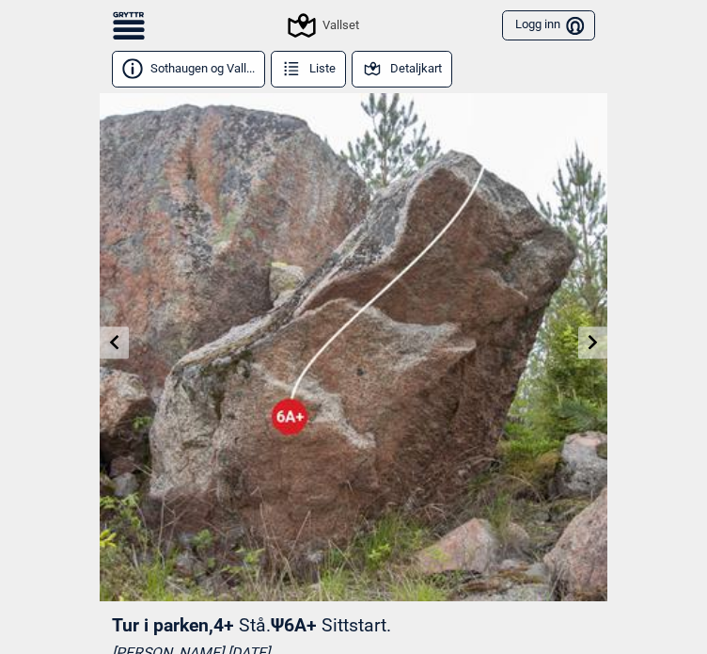
click at [225, 71] on button "Sothaugen og Vall..." at bounding box center [188, 69] width 153 height 37
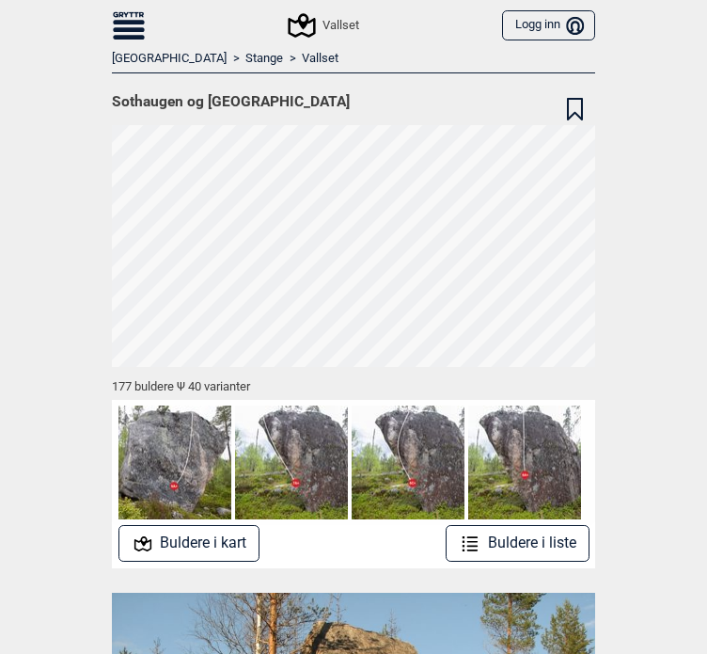
click at [305, 29] on icon at bounding box center [302, 26] width 36 height 36
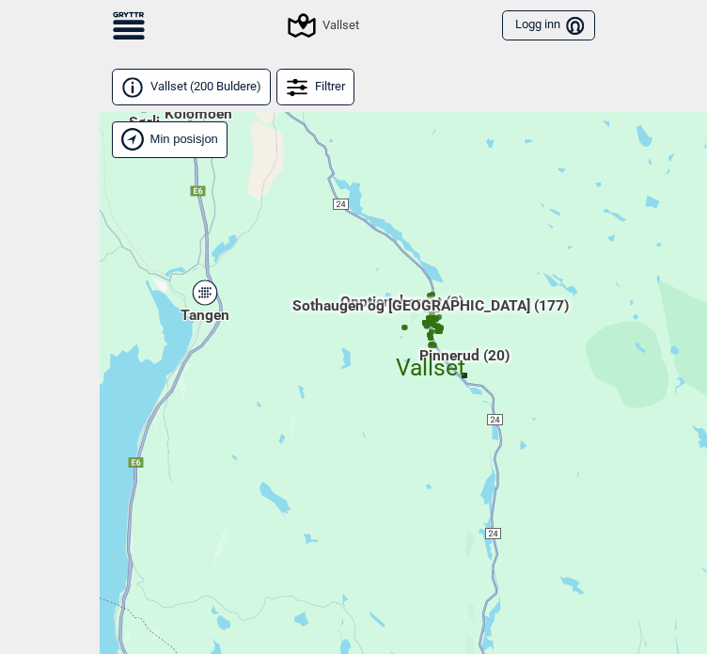
click at [323, 16] on div "Vallset" at bounding box center [325, 25] width 69 height 23
click at [191, 79] on span "Vallset ( 200 Buldere )" at bounding box center [205, 87] width 111 height 16
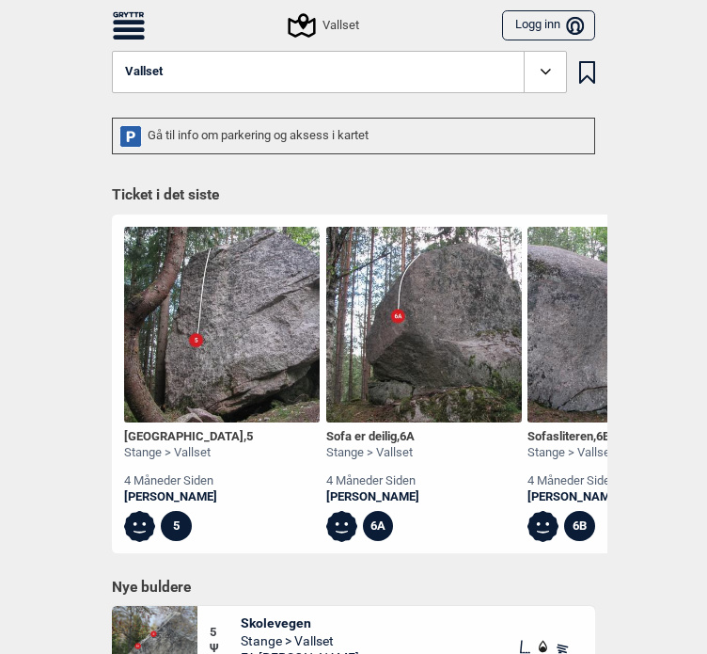
click at [299, 67] on button "Vallset" at bounding box center [339, 72] width 455 height 43
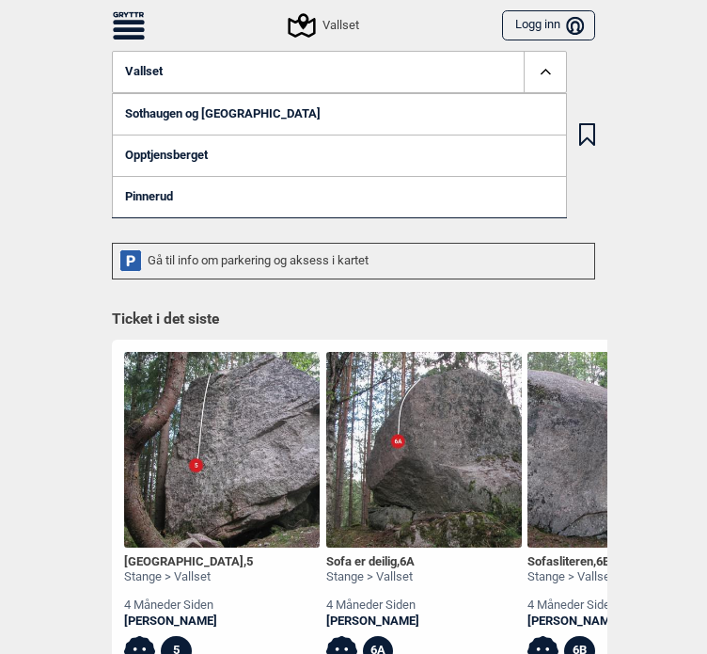
click at [299, 67] on button "Vallset" at bounding box center [339, 72] width 455 height 43
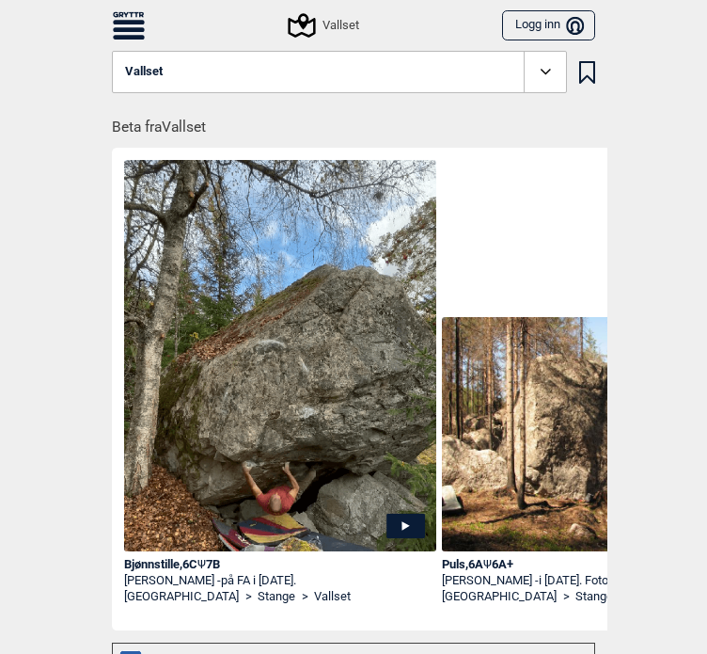
click at [166, 64] on button "Vallset" at bounding box center [339, 72] width 455 height 43
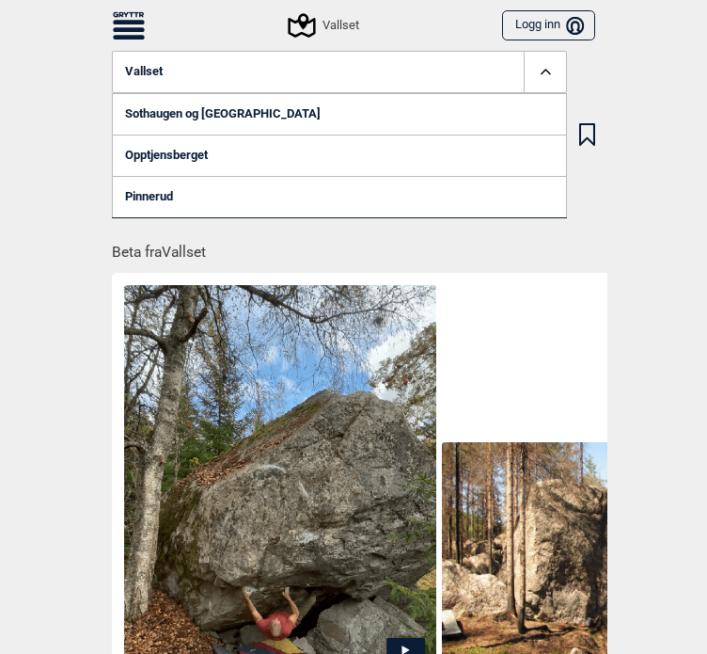
click at [166, 64] on button "Vallset" at bounding box center [339, 72] width 455 height 43
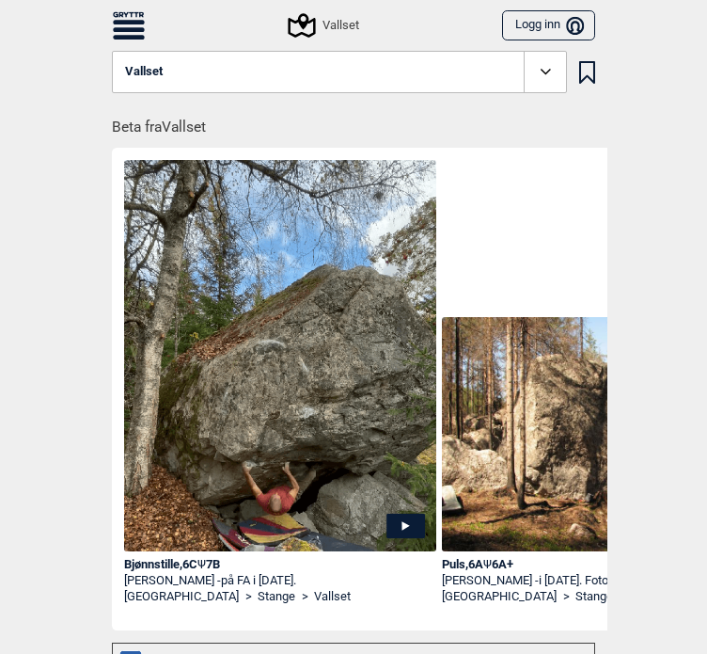
click at [150, 44] on div "Vallset Logg inn Bruker" at bounding box center [354, 25] width 508 height 51
click at [128, 28] on icon at bounding box center [129, 29] width 32 height 5
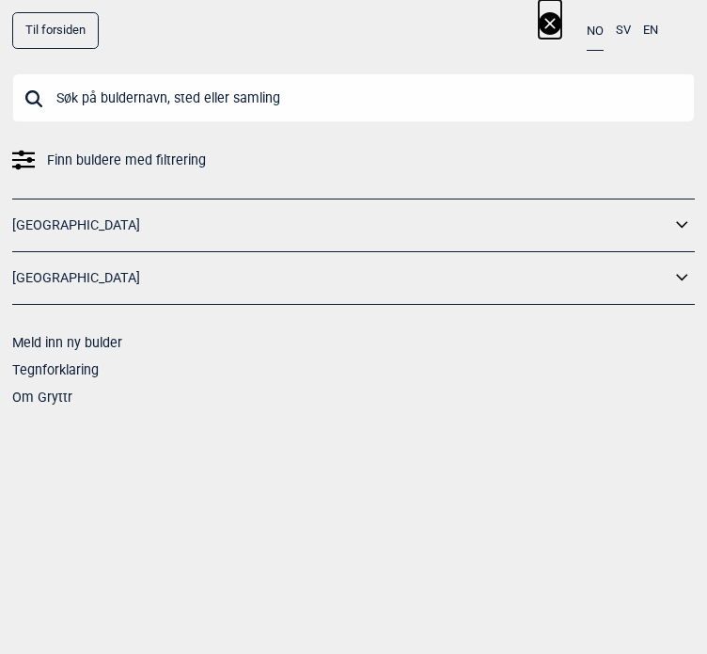
click at [109, 236] on link "[GEOGRAPHIC_DATA]" at bounding box center [341, 225] width 658 height 27
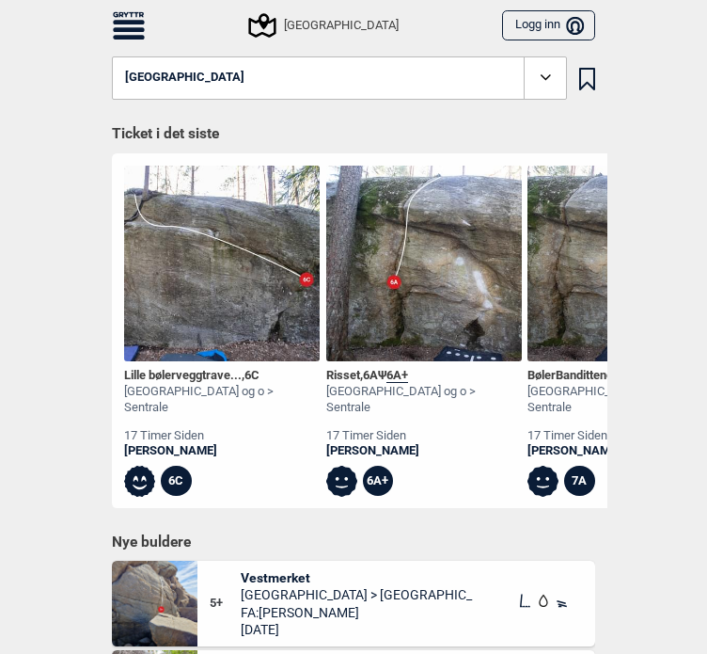
click at [118, 24] on icon at bounding box center [129, 22] width 32 height 5
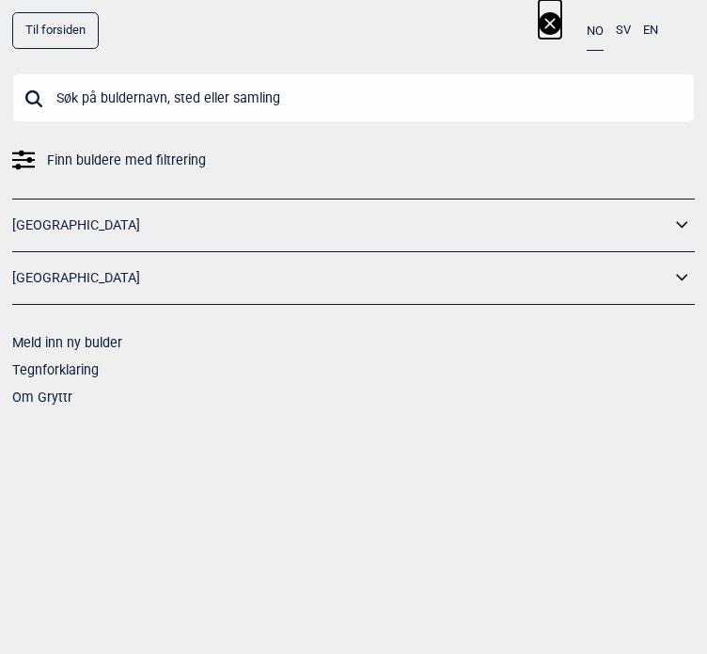
click at [34, 225] on link "[GEOGRAPHIC_DATA]" at bounding box center [341, 225] width 658 height 27
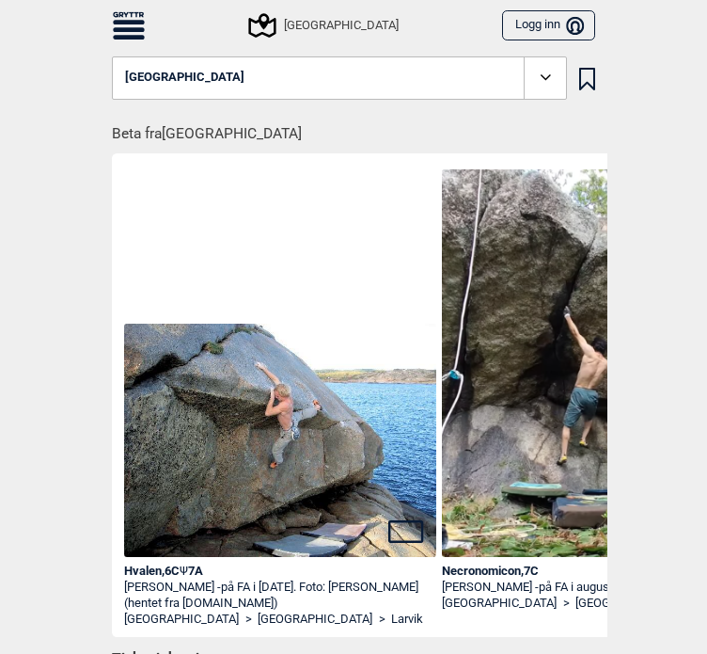
click at [290, 78] on button "[GEOGRAPHIC_DATA]" at bounding box center [339, 77] width 455 height 43
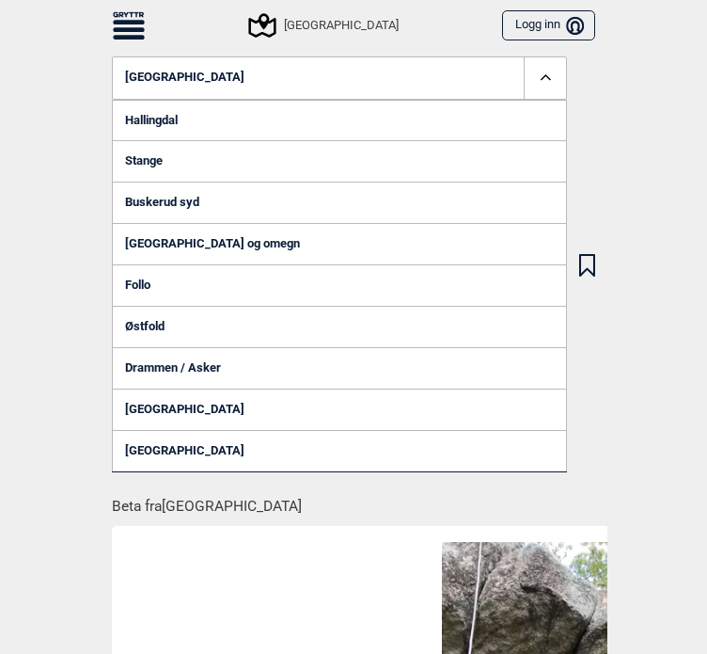
click at [150, 115] on link "Hallingdal" at bounding box center [339, 120] width 455 height 41
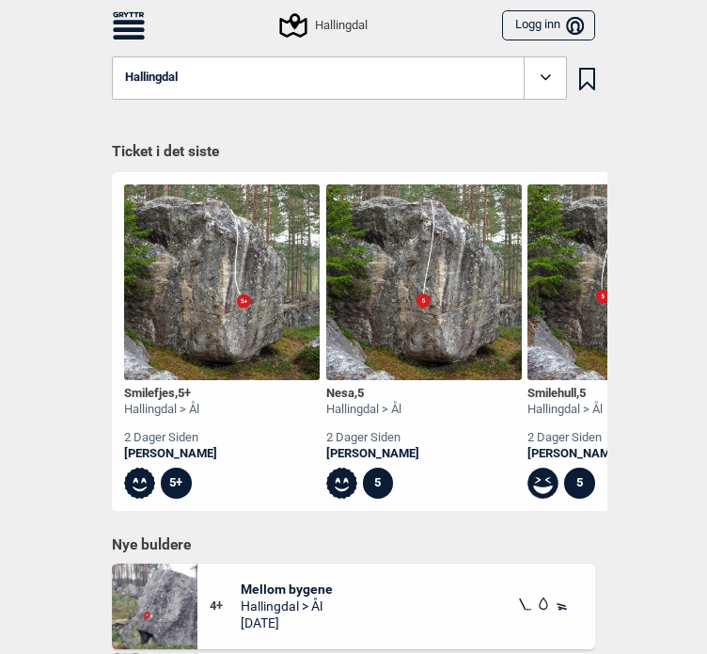
click at [241, 81] on button "Hallingdal" at bounding box center [339, 77] width 455 height 43
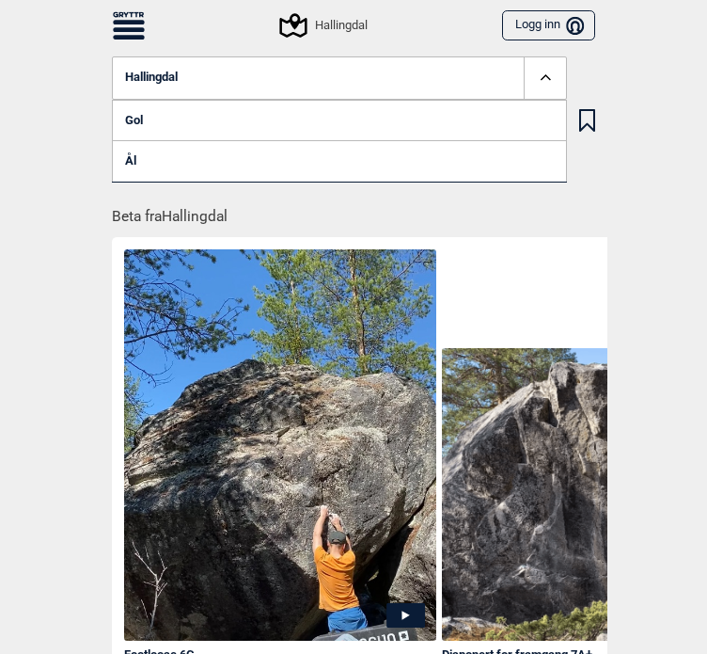
click at [181, 122] on link "Gol" at bounding box center [339, 120] width 455 height 41
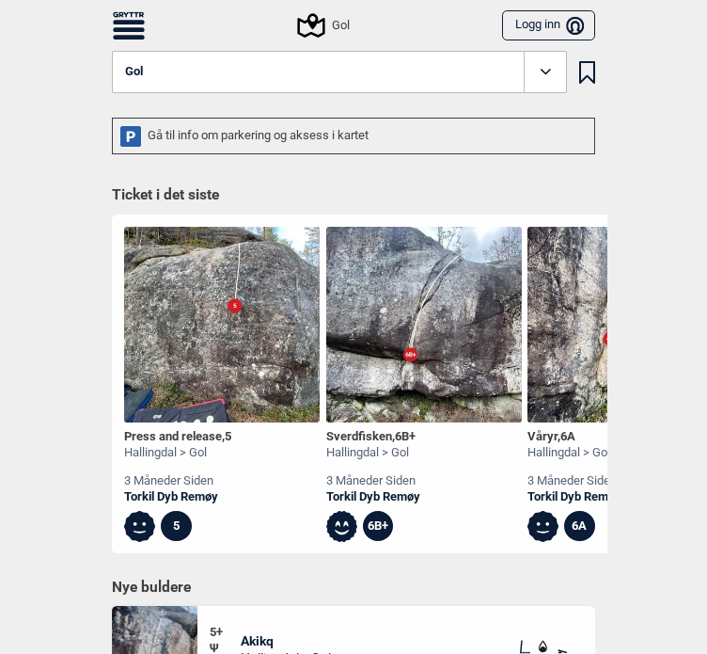
click at [202, 73] on button "Gol" at bounding box center [339, 72] width 455 height 43
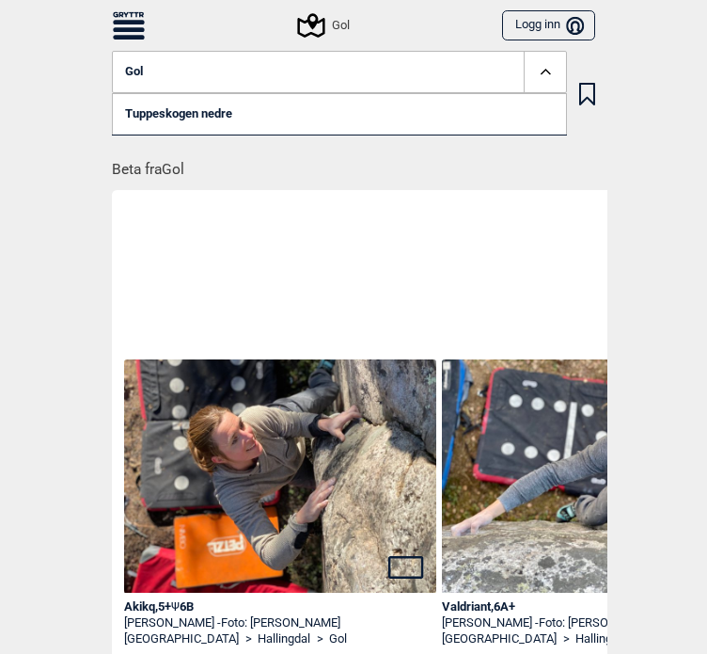
click at [197, 113] on link "Tuppeskogen nedre" at bounding box center [339, 113] width 455 height 41
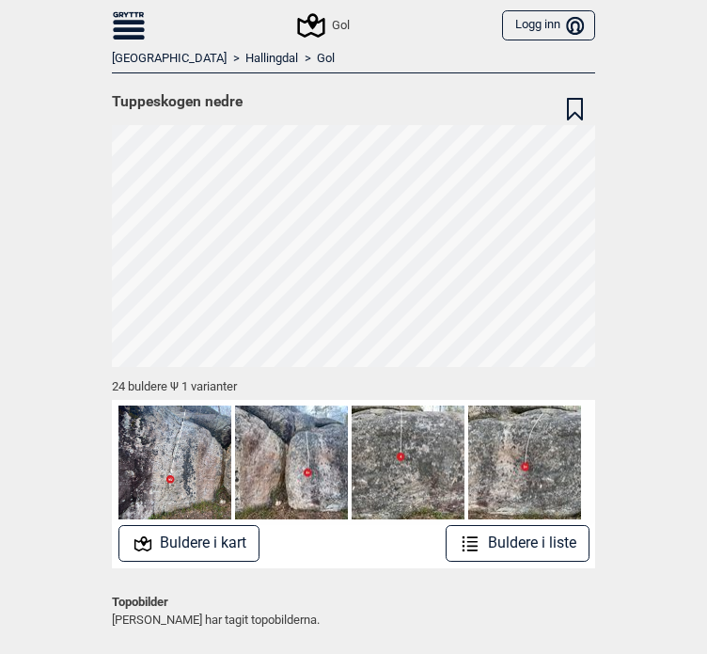
click at [133, 56] on link "[GEOGRAPHIC_DATA]" at bounding box center [169, 59] width 115 height 16
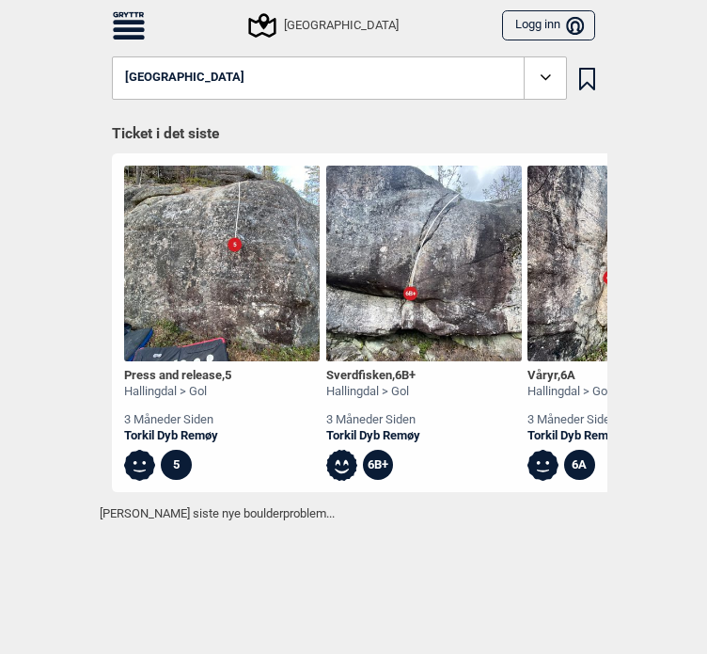
click at [203, 75] on button "[GEOGRAPHIC_DATA]" at bounding box center [339, 77] width 455 height 43
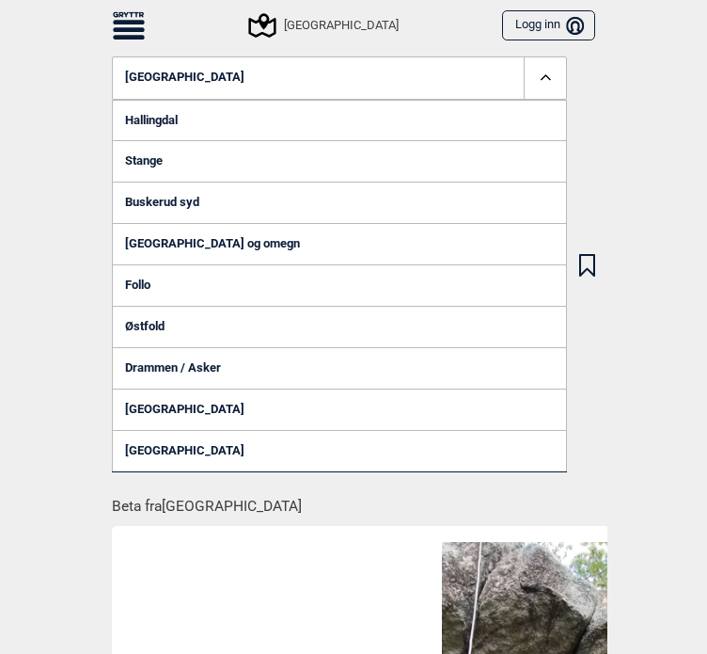
click at [144, 164] on link "Stange" at bounding box center [339, 160] width 455 height 41
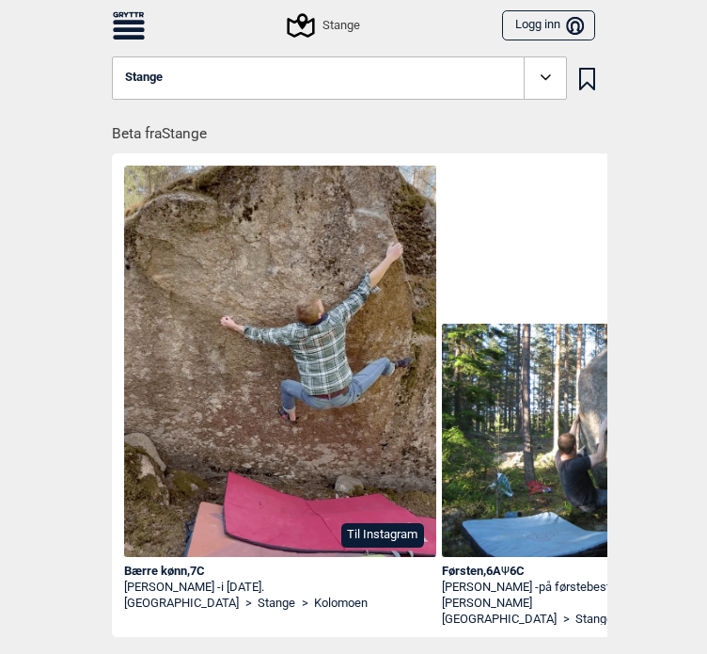
click at [294, 26] on icon at bounding box center [301, 26] width 36 height 36
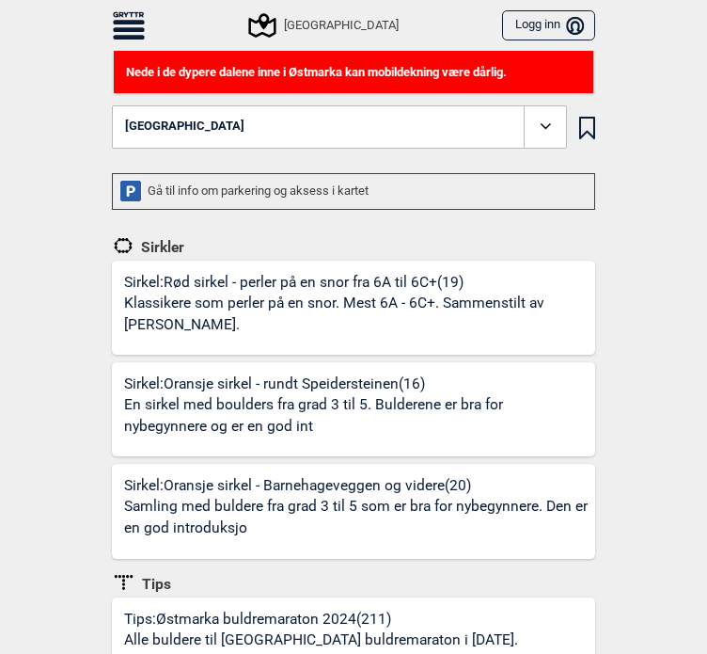
click at [422, 122] on button "[GEOGRAPHIC_DATA]" at bounding box center [339, 126] width 455 height 43
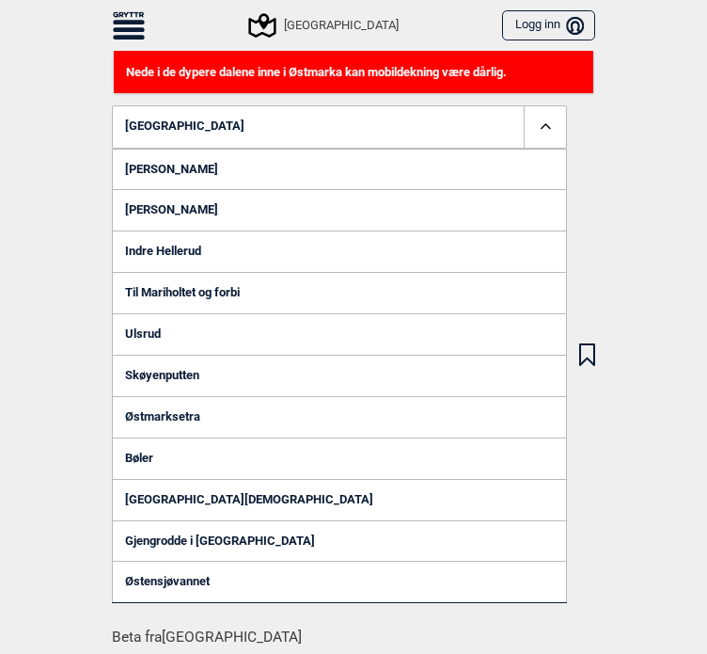
click at [142, 462] on link "Bøler" at bounding box center [339, 457] width 455 height 41
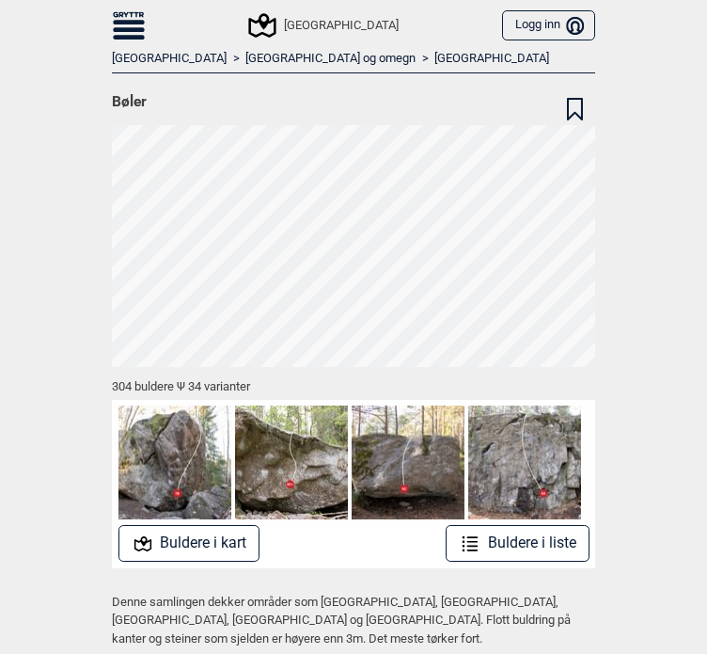
scroll to position [68, 0]
